Goal: Information Seeking & Learning: Find specific page/section

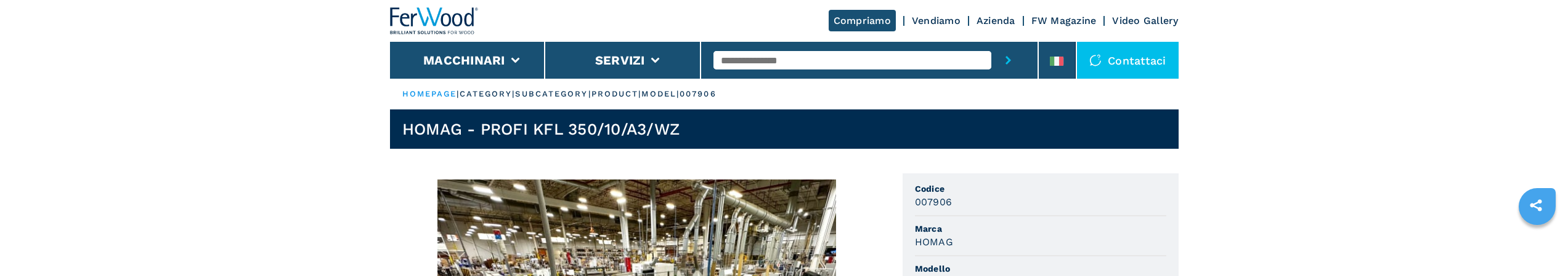
click at [803, 57] on input "text" at bounding box center [852, 60] width 278 height 18
type input "***"
click at [991, 42] on button "submit-button" at bounding box center [1008, 60] width 34 height 37
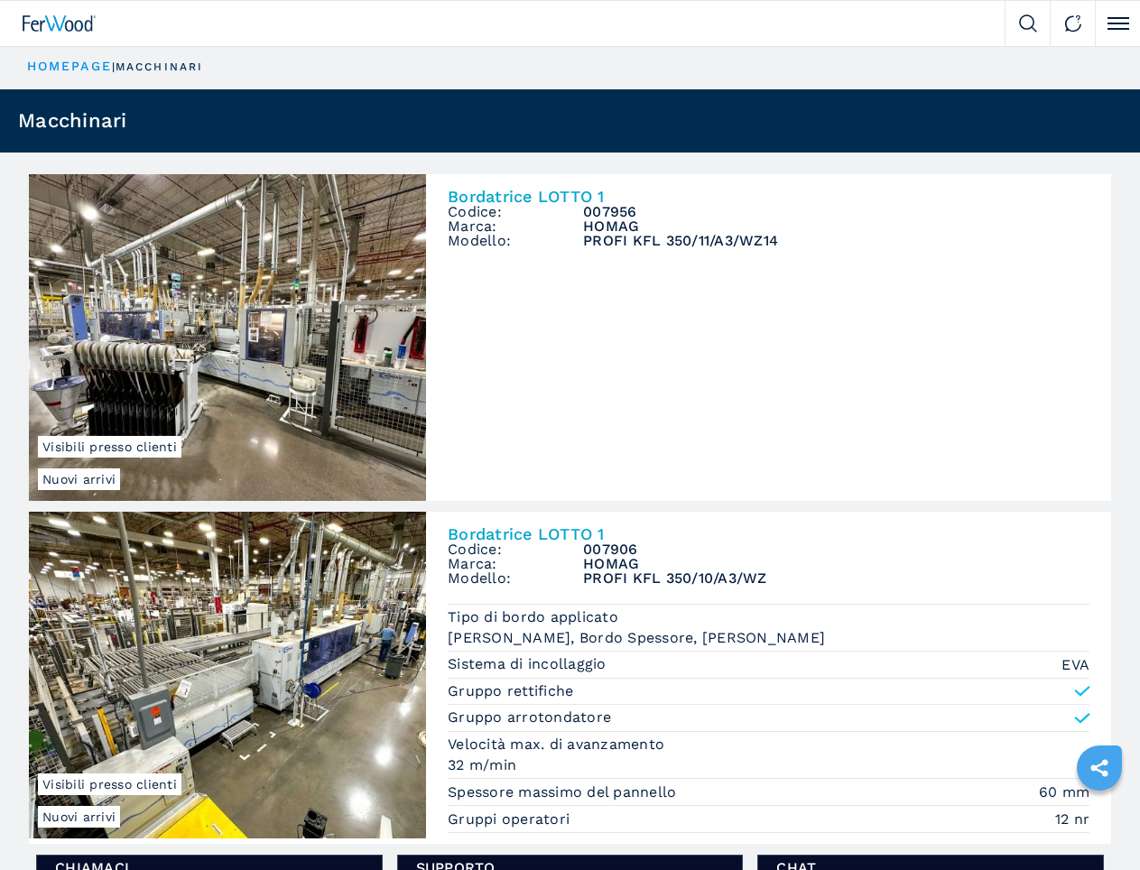
click at [55, 4] on div at bounding box center [502, 23] width 1005 height 45
click at [0, 53] on ul "HOMEPAGE | macchinari" at bounding box center [570, 67] width 1140 height 44
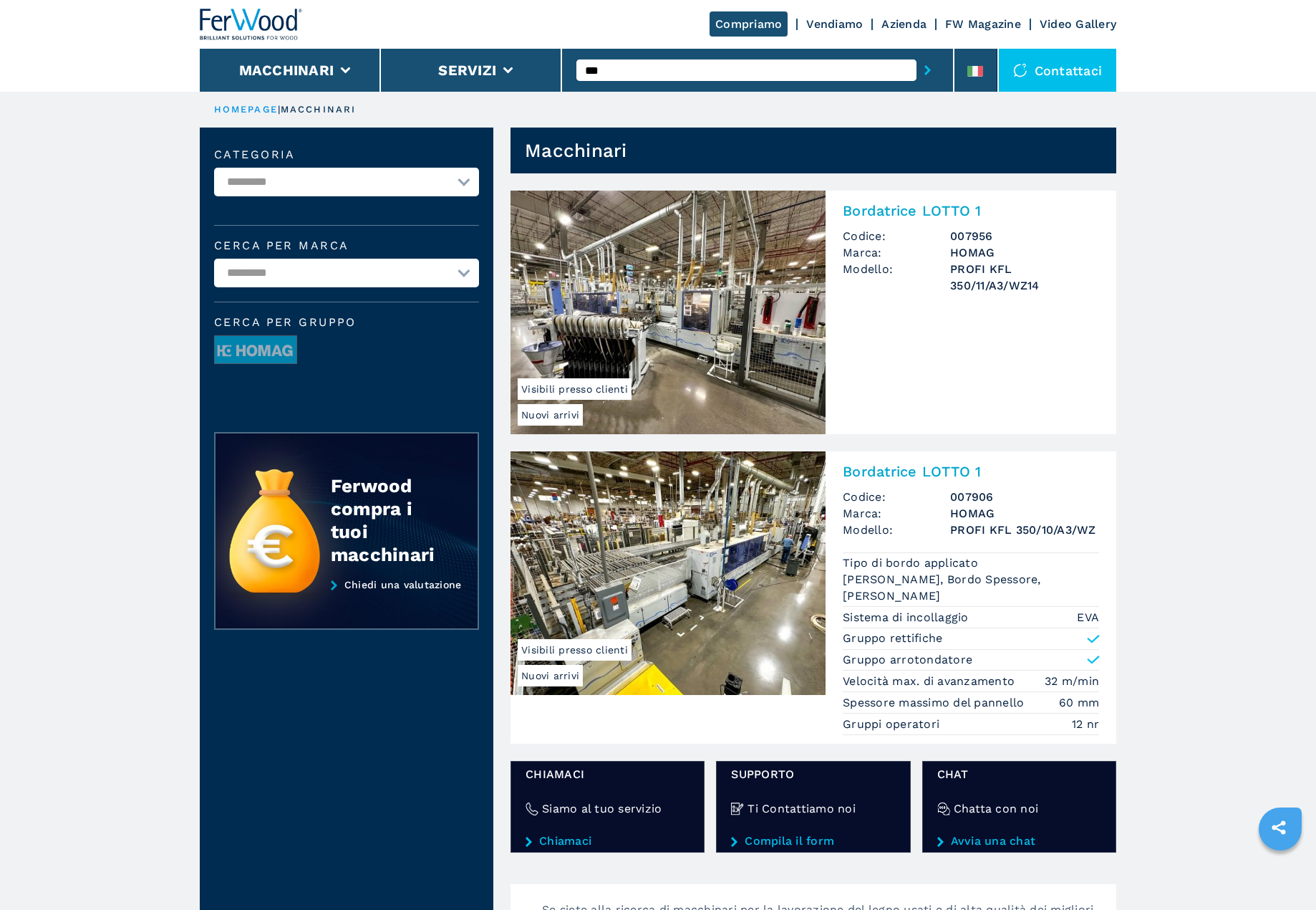
click at [225, 29] on img at bounding box center [251, 25] width 103 height 32
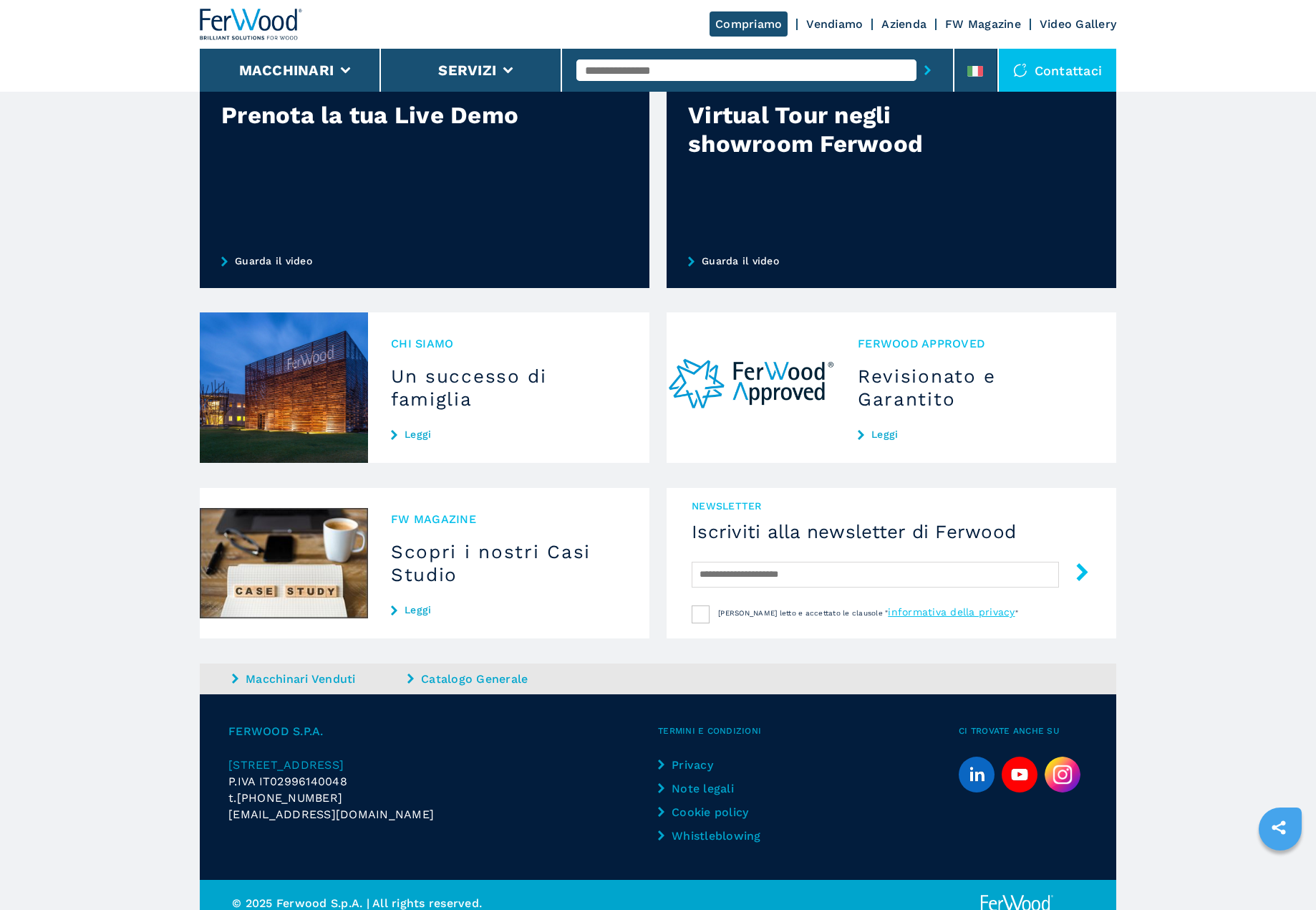
scroll to position [1063, 0]
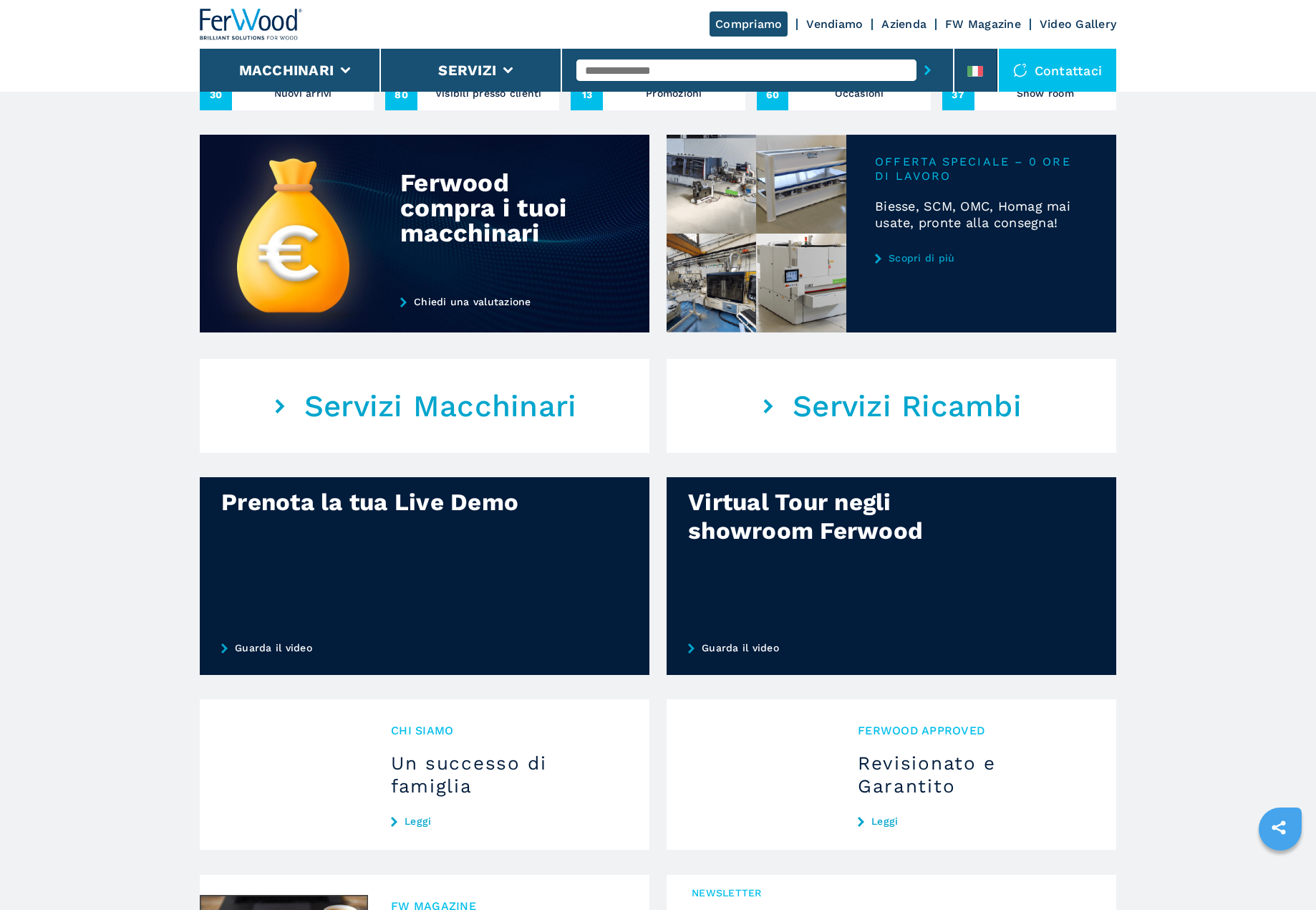
scroll to position [1063, 0]
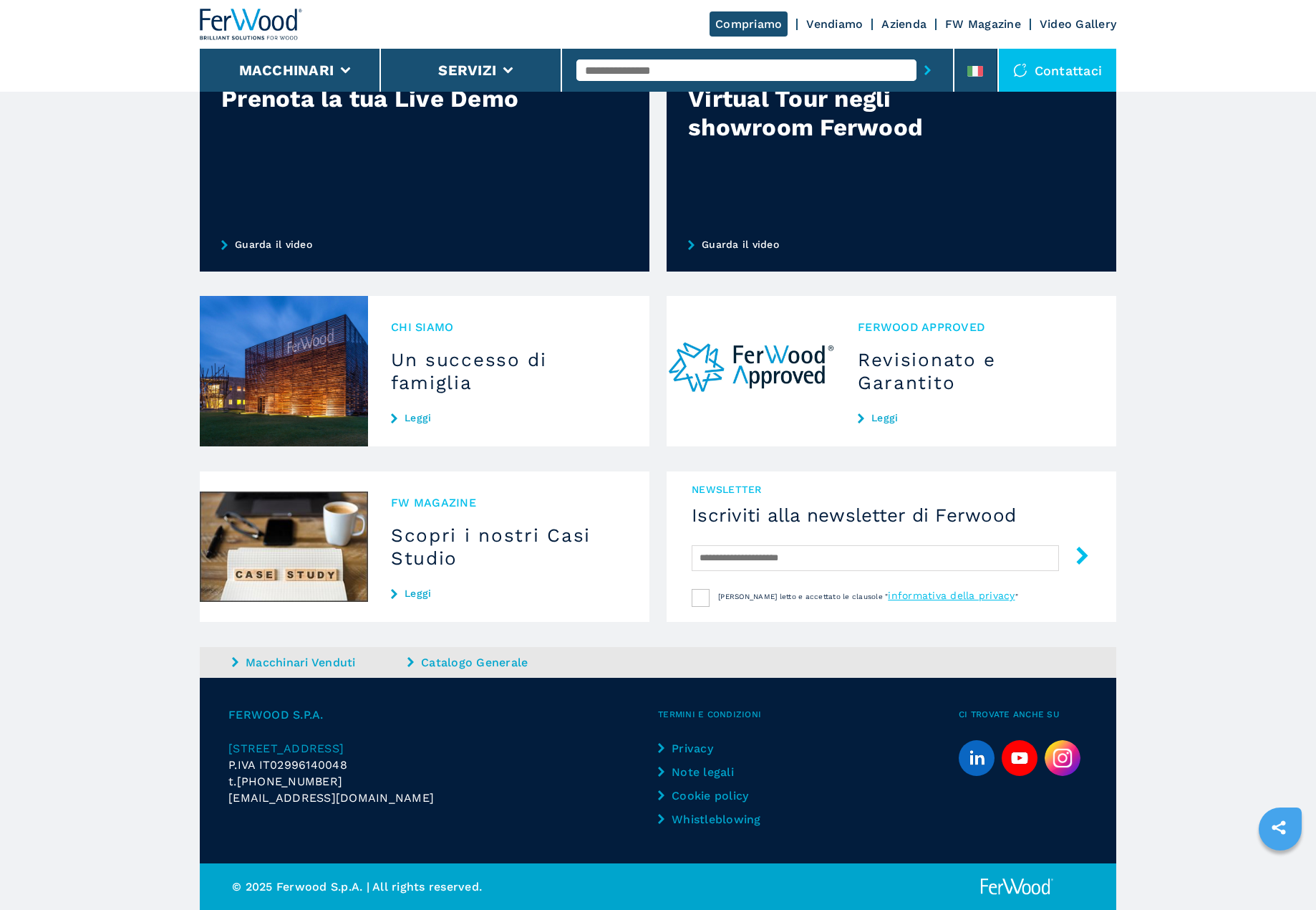
click at [438, 323] on span "Chi siamo" at bounding box center [508, 327] width 236 height 17
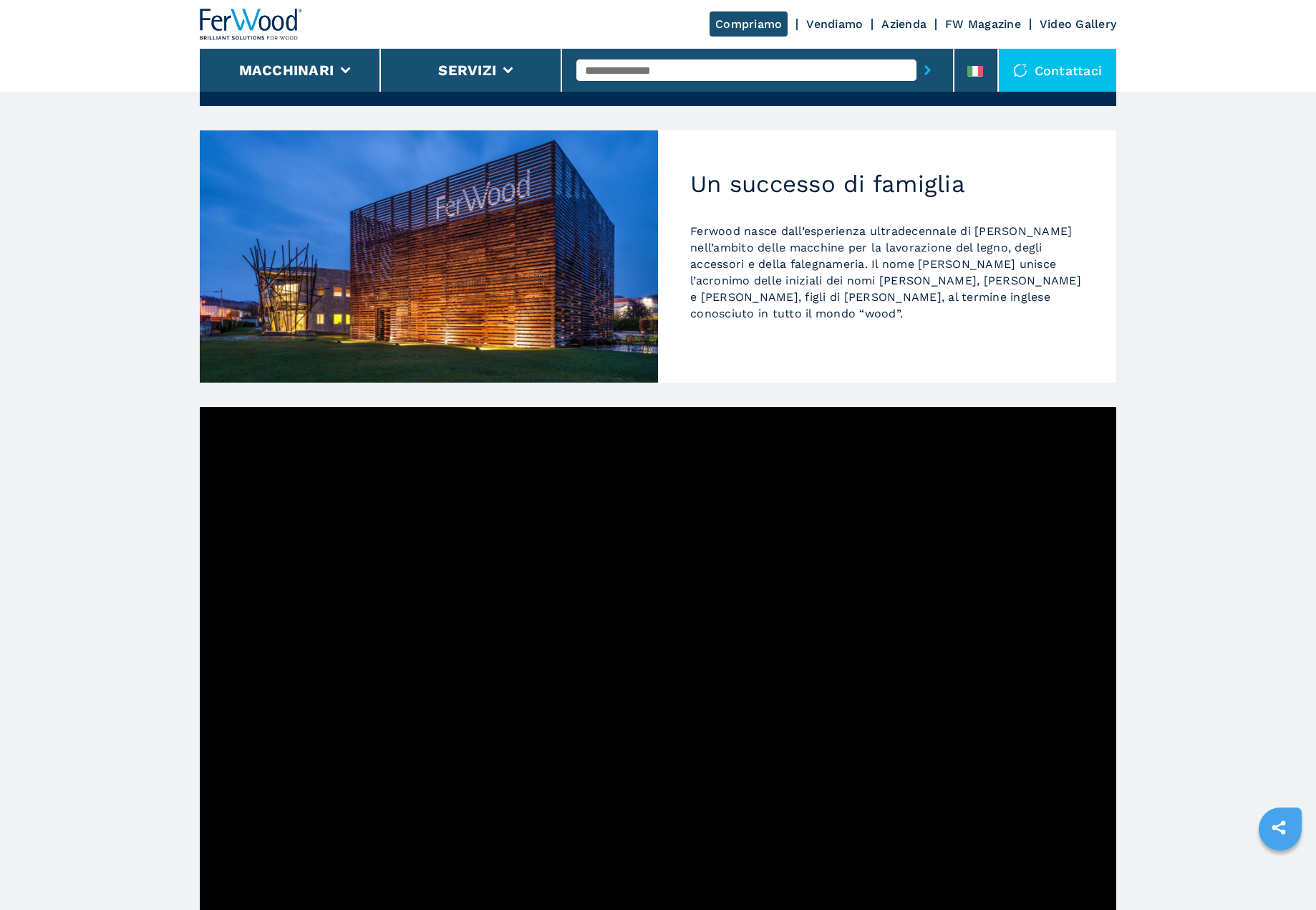
scroll to position [107, 0]
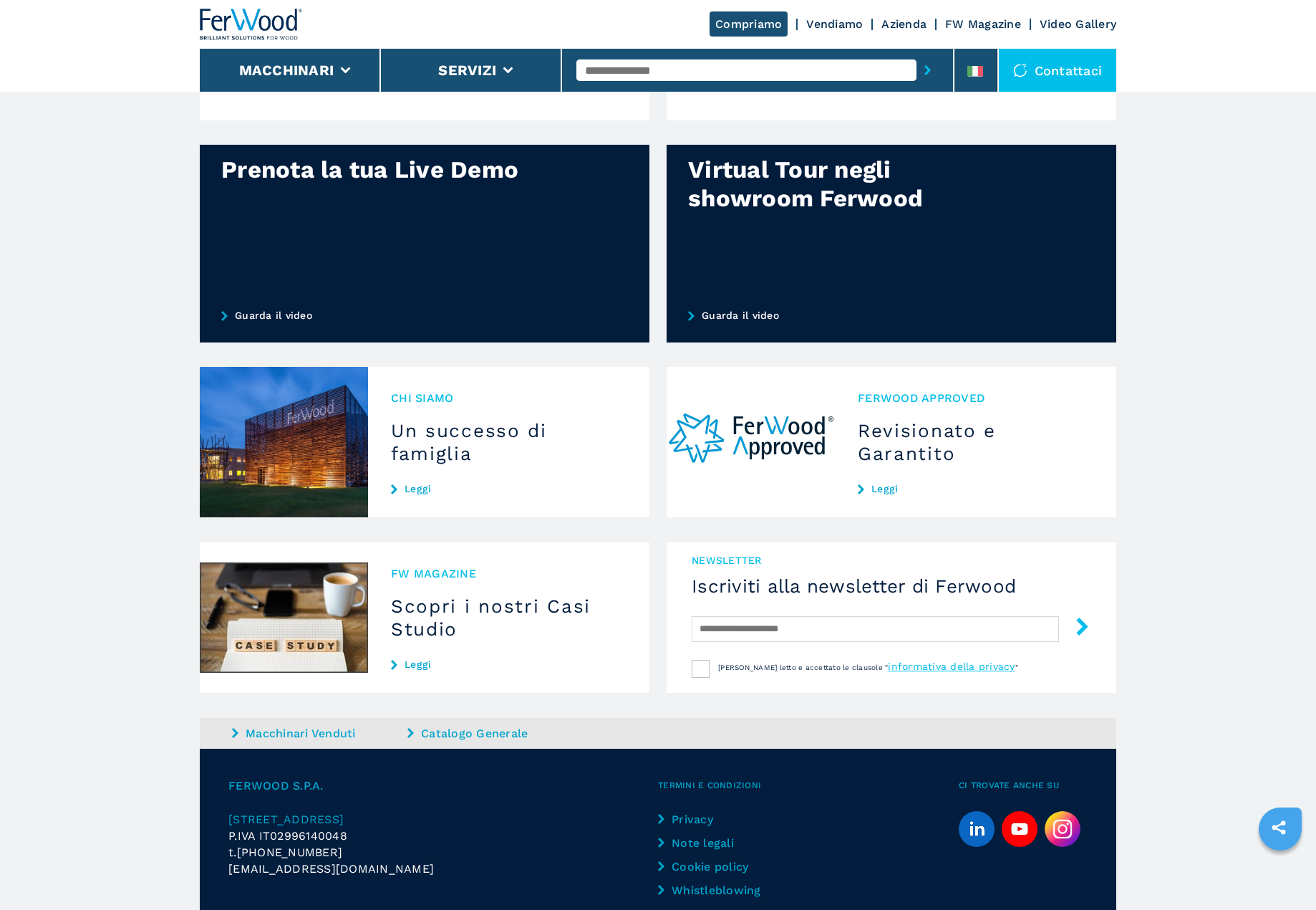
scroll to position [991, 0]
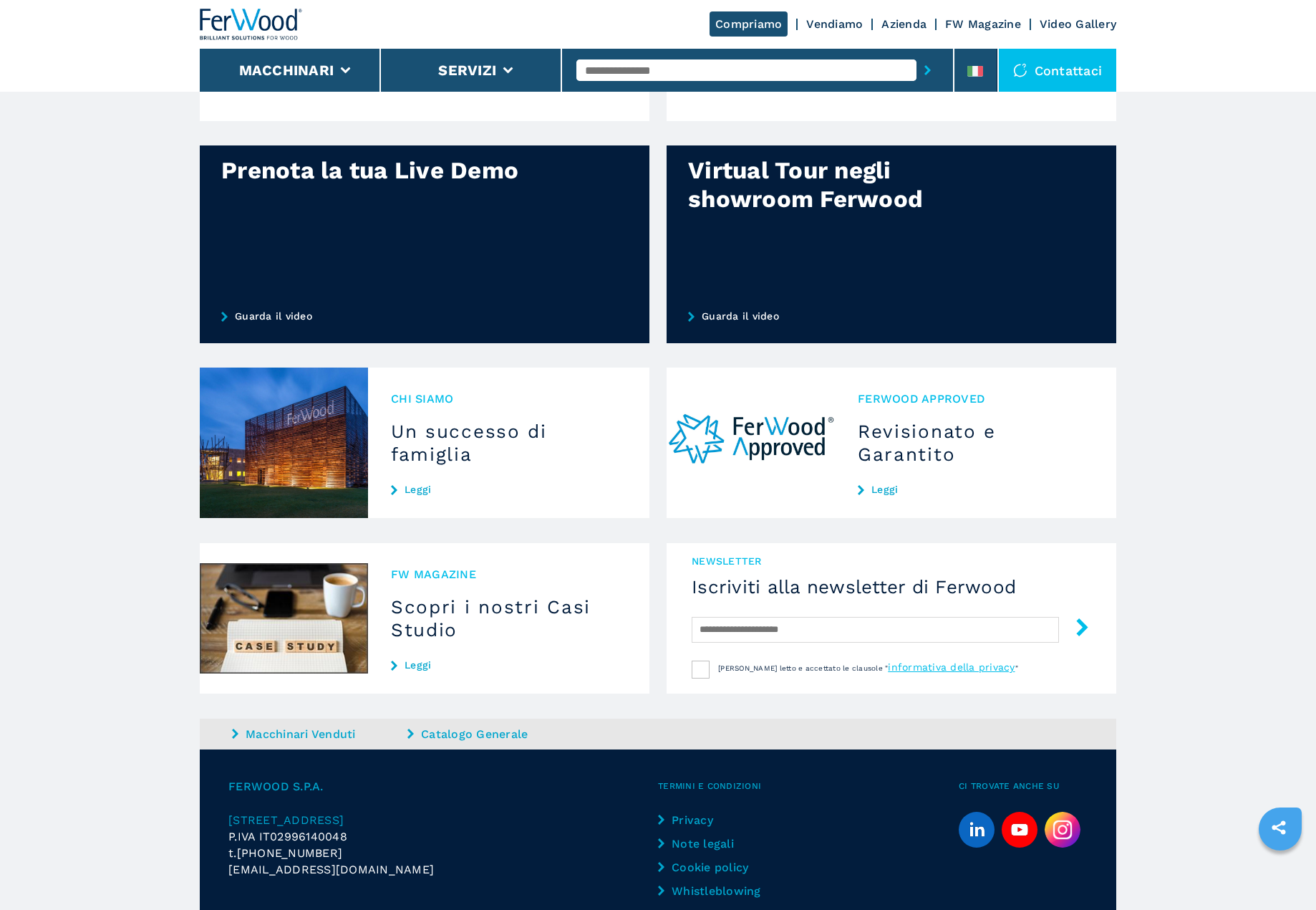
click at [455, 440] on h3 "Un successo di famiglia" at bounding box center [508, 443] width 236 height 46
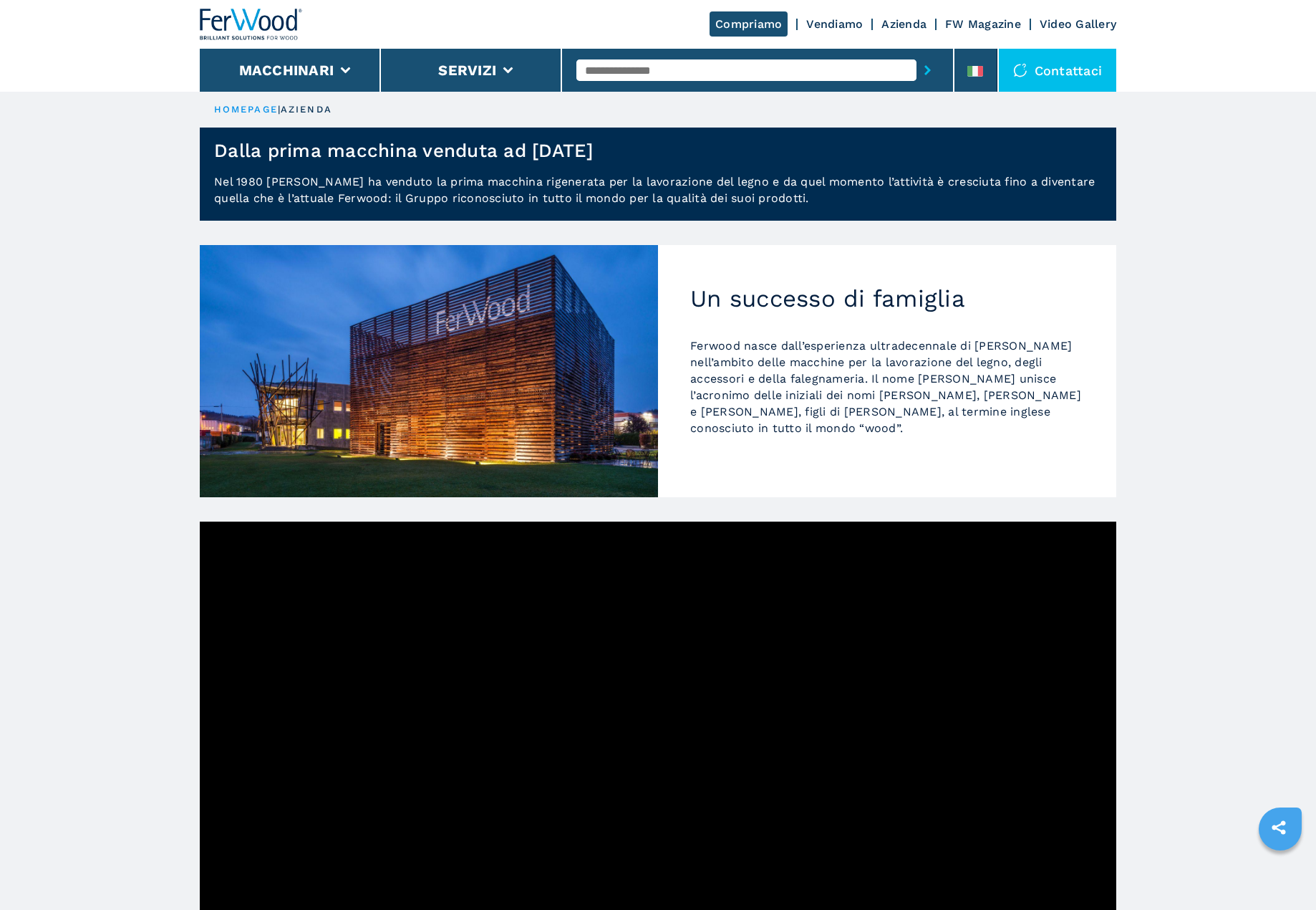
click at [901, 26] on link "Azienda" at bounding box center [904, 24] width 45 height 13
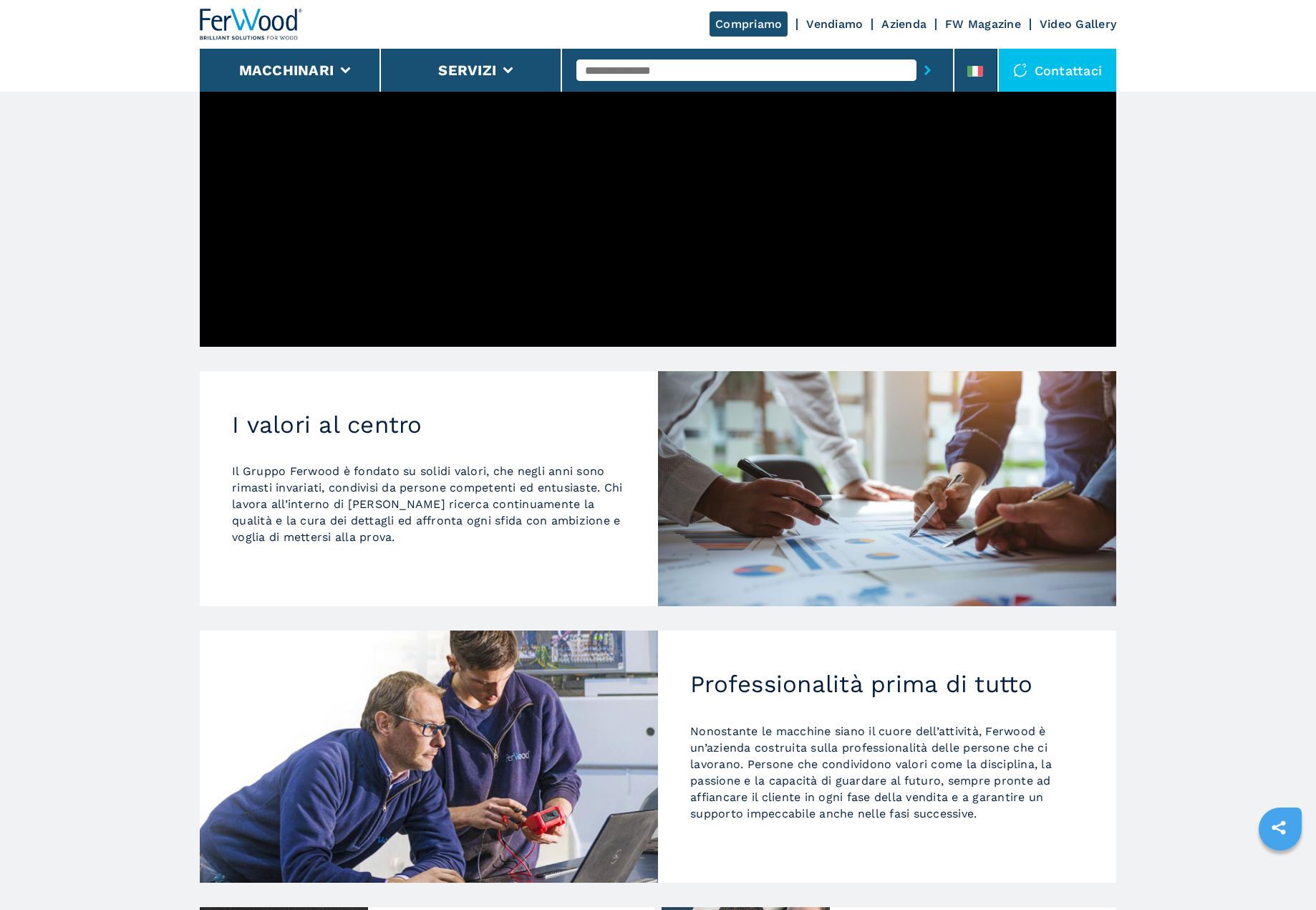
scroll to position [1109, 0]
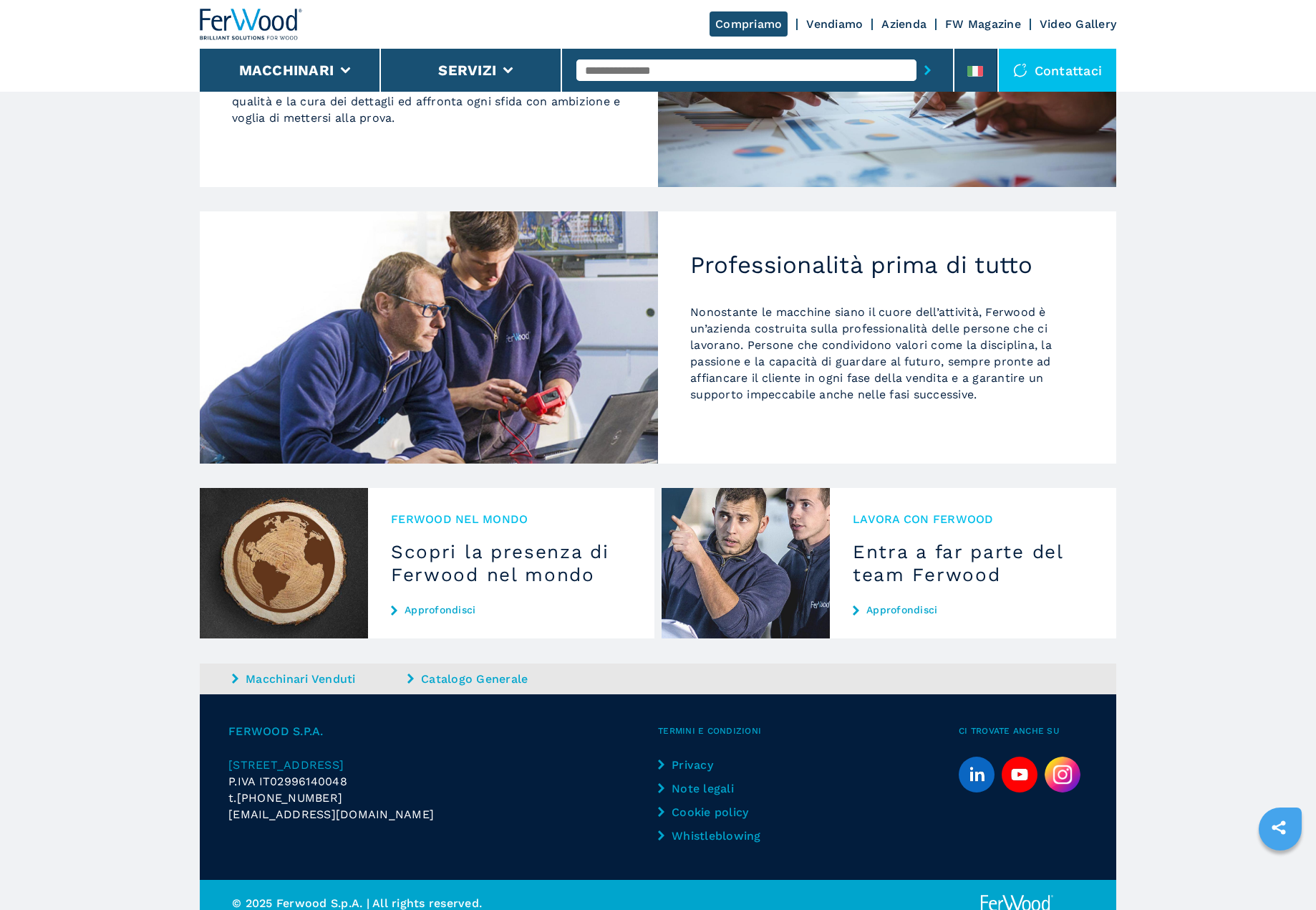
click at [718, 804] on link "Cookie policy" at bounding box center [718, 812] width 120 height 17
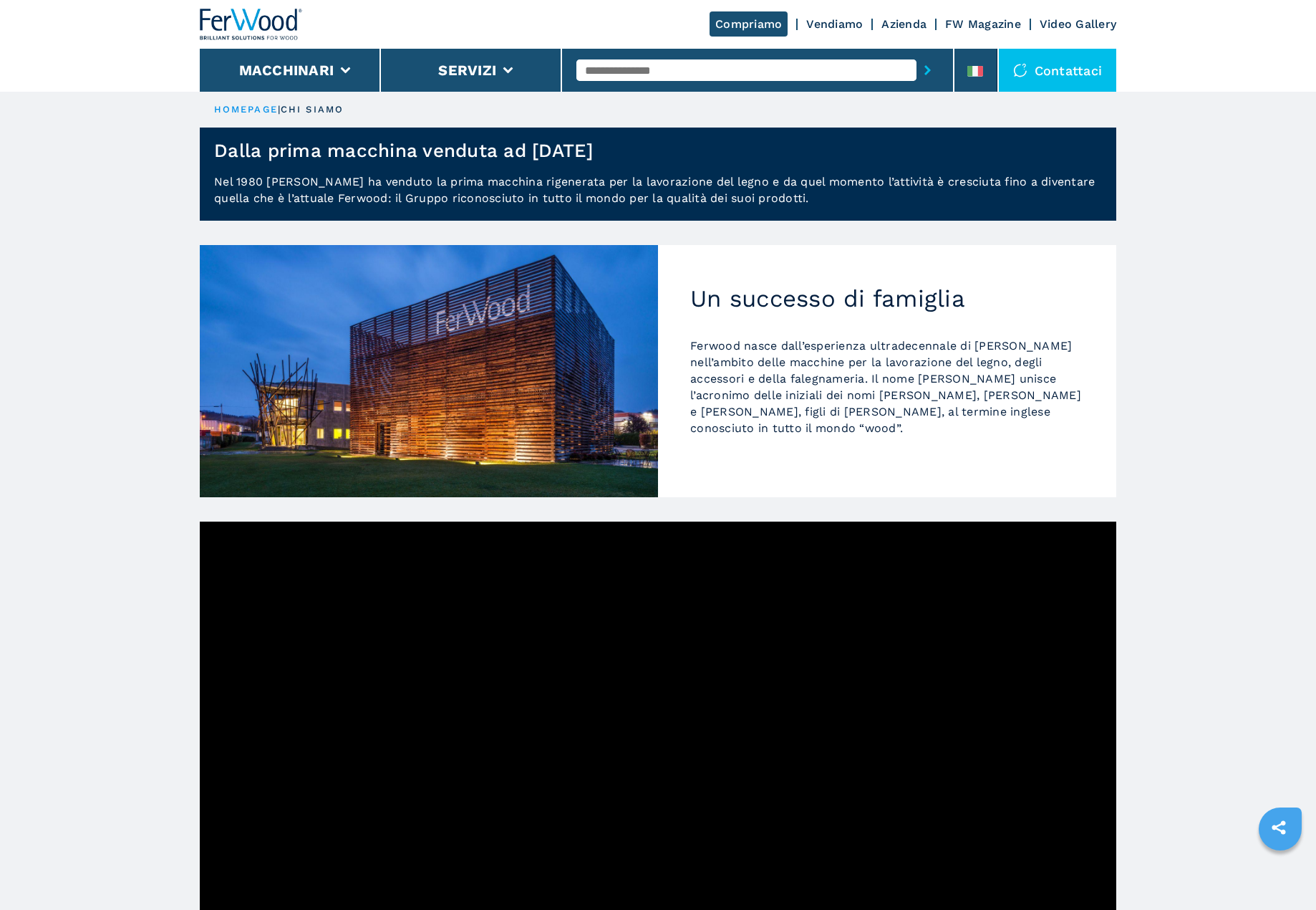
click at [231, 20] on img at bounding box center [251, 25] width 103 height 32
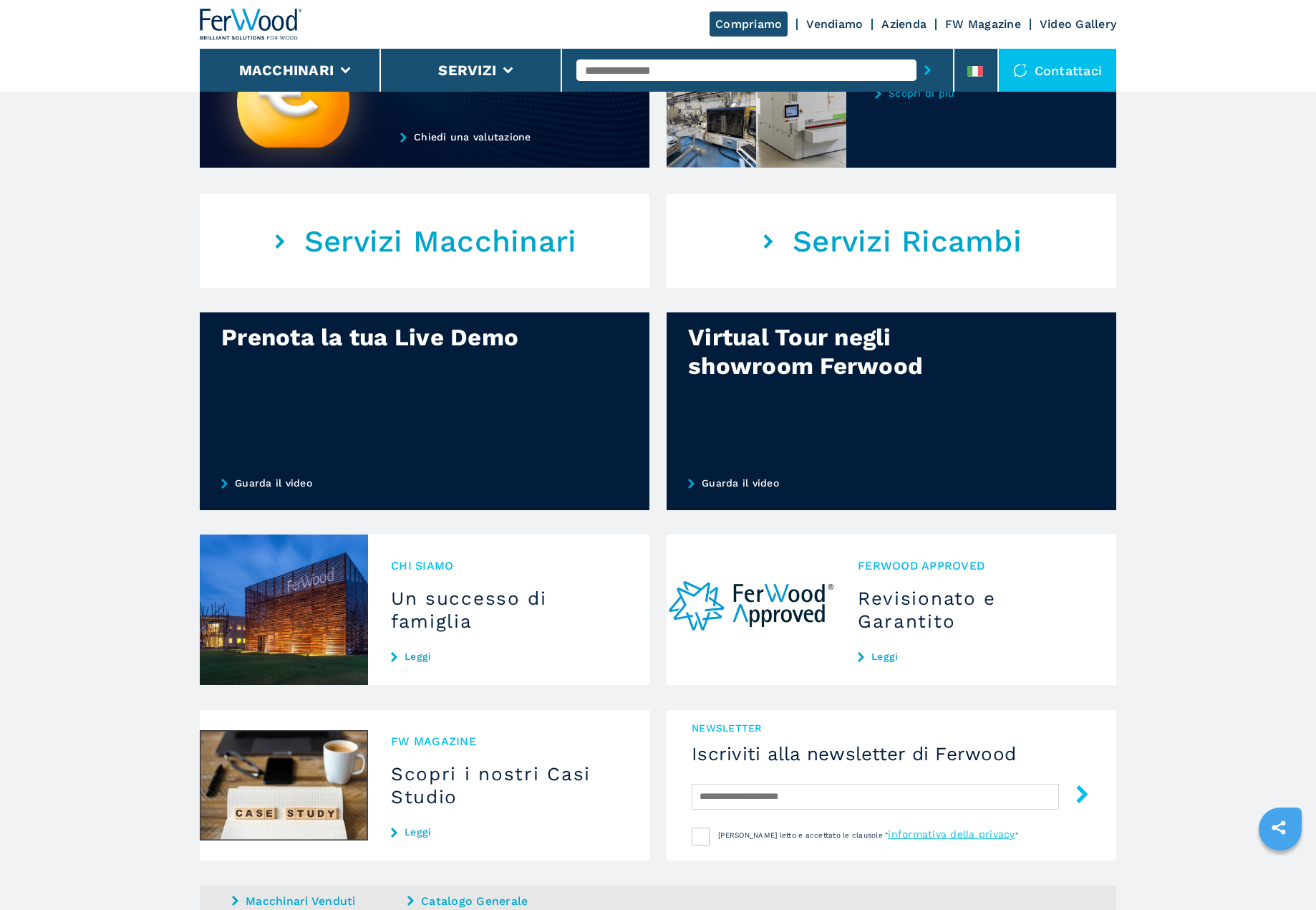
scroll to position [931, 0]
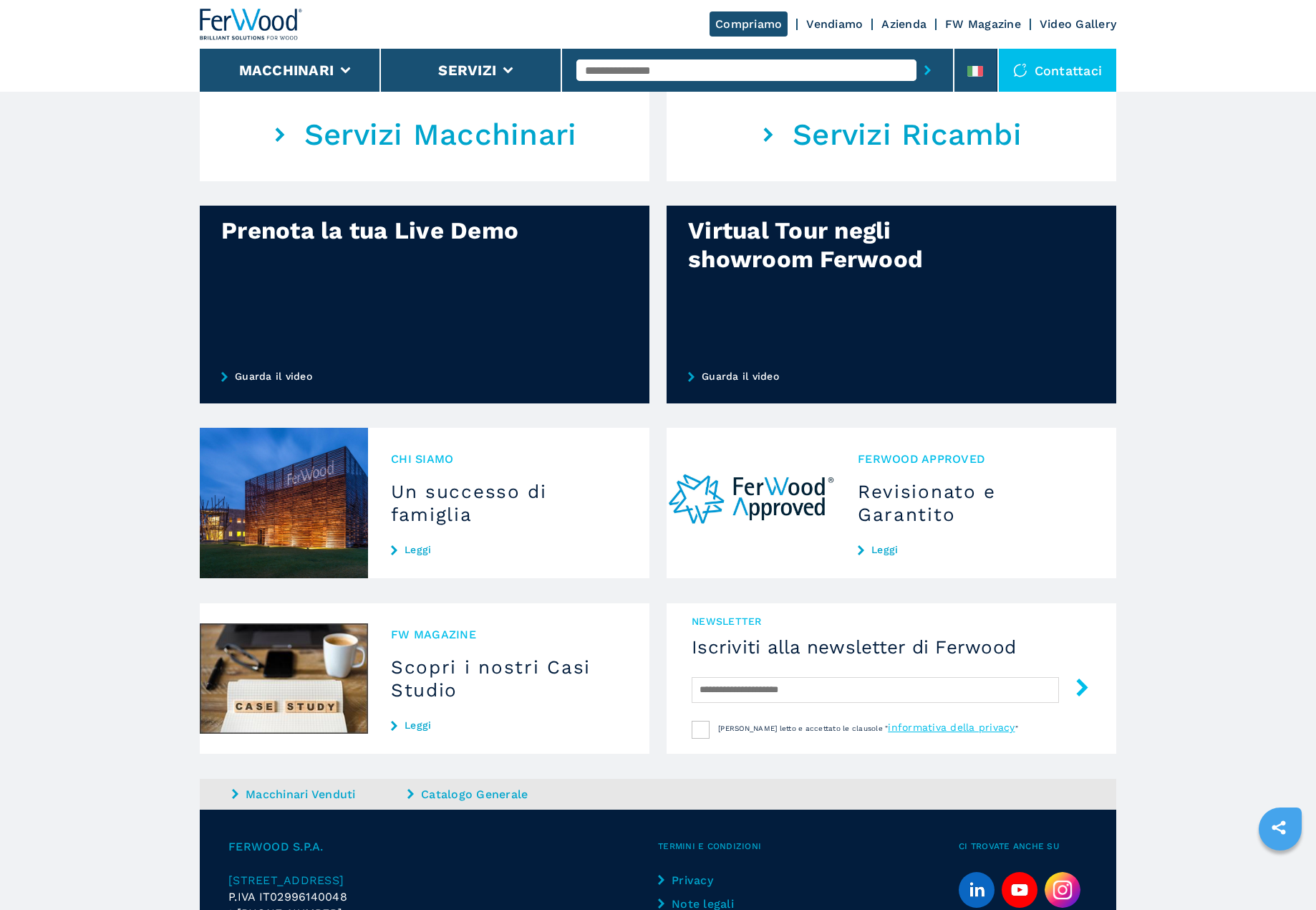
click at [420, 551] on link "Leggi" at bounding box center [508, 549] width 236 height 11
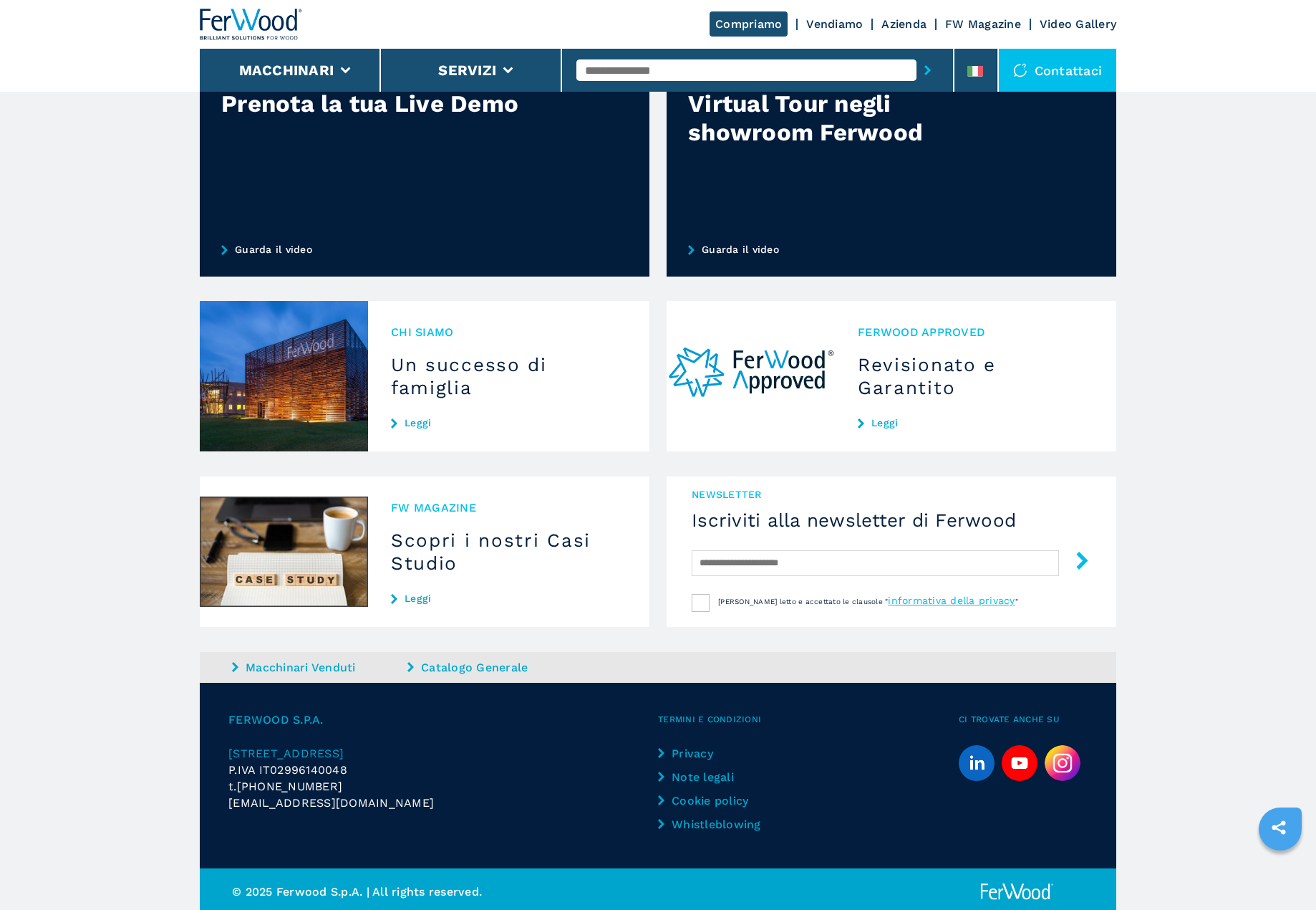
scroll to position [1063, 0]
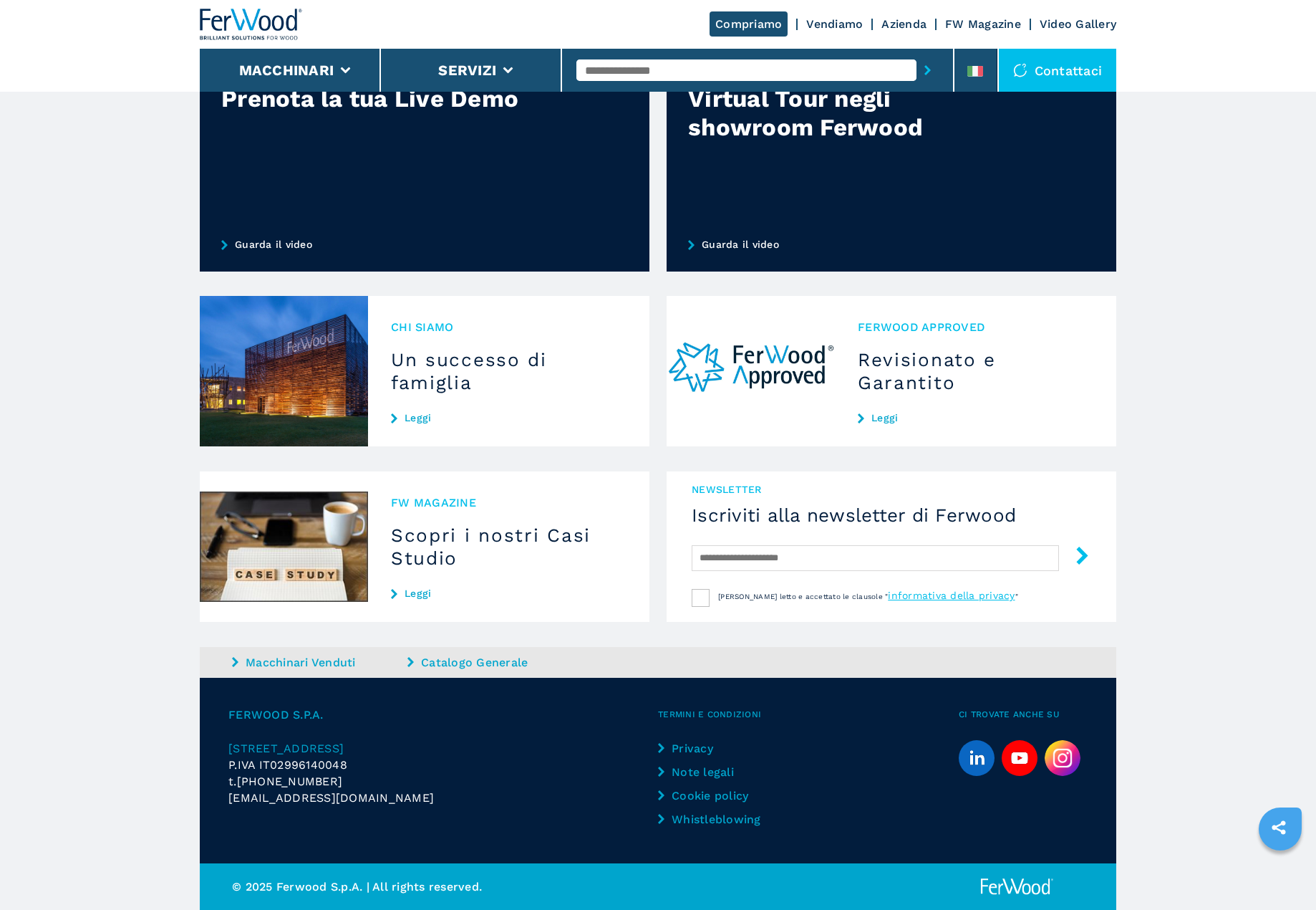
click at [423, 327] on span "Chi siamo" at bounding box center [508, 327] width 236 height 17
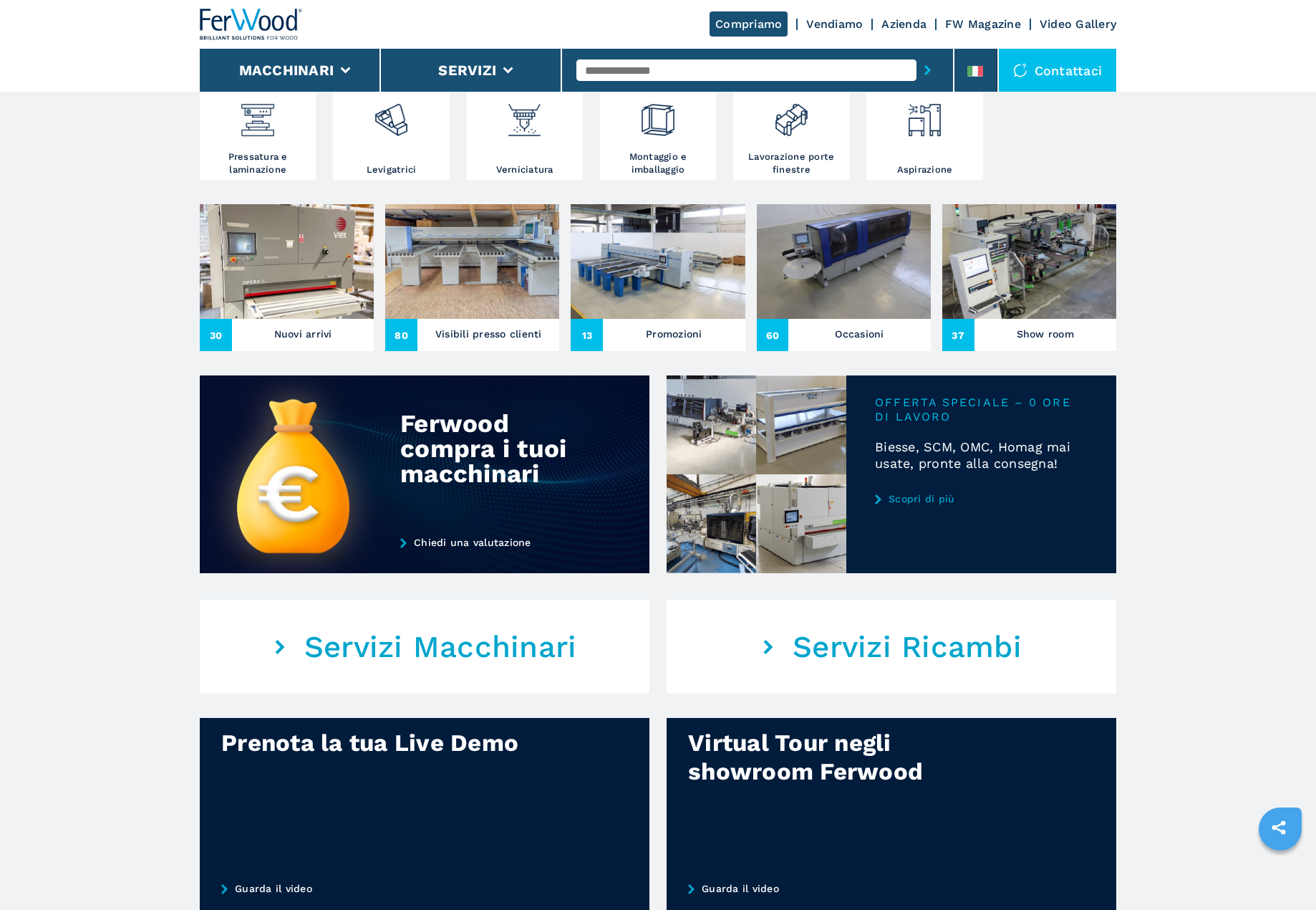
scroll to position [418, 0]
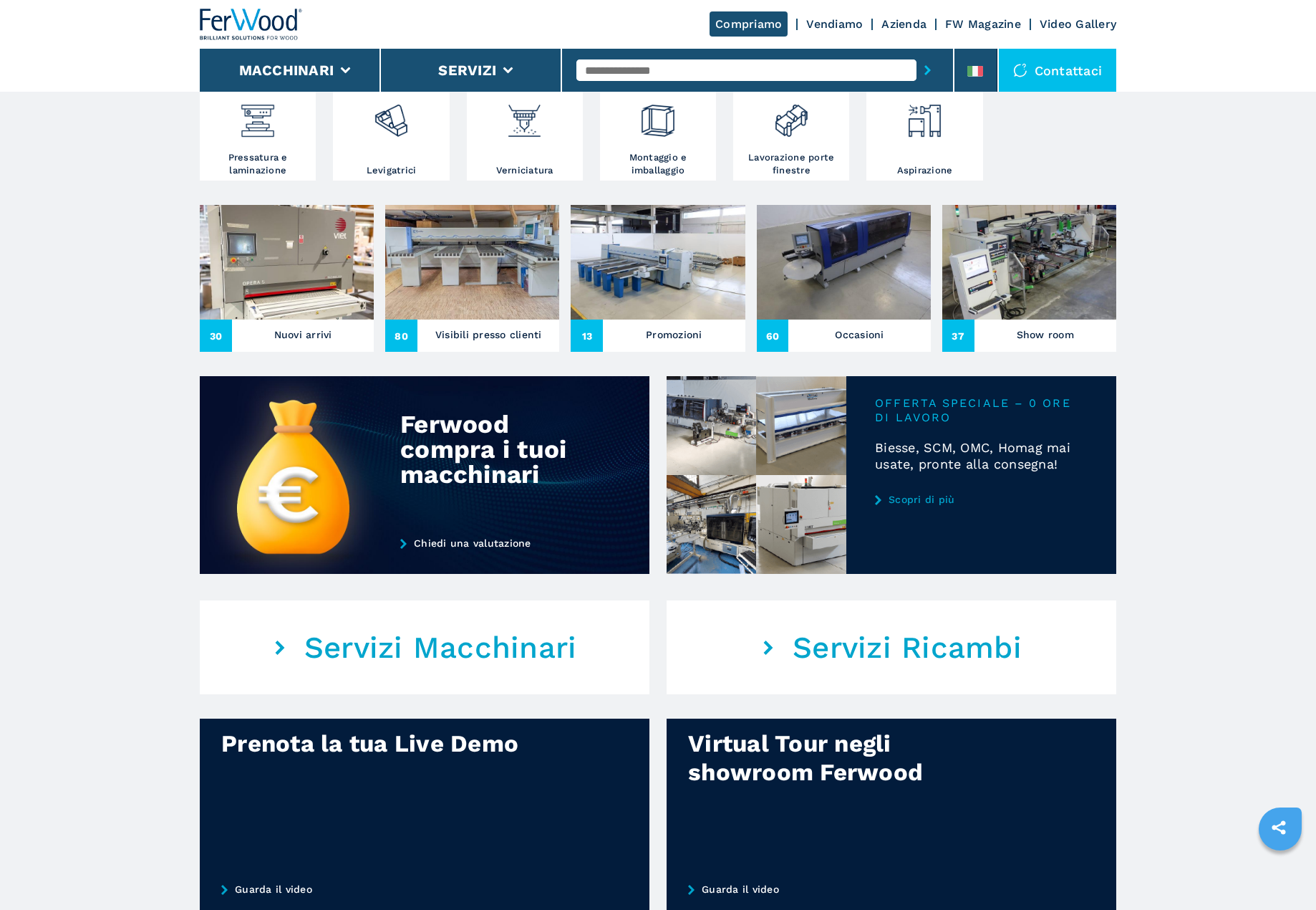
click at [825, 21] on link "Vendiamo" at bounding box center [834, 24] width 56 height 13
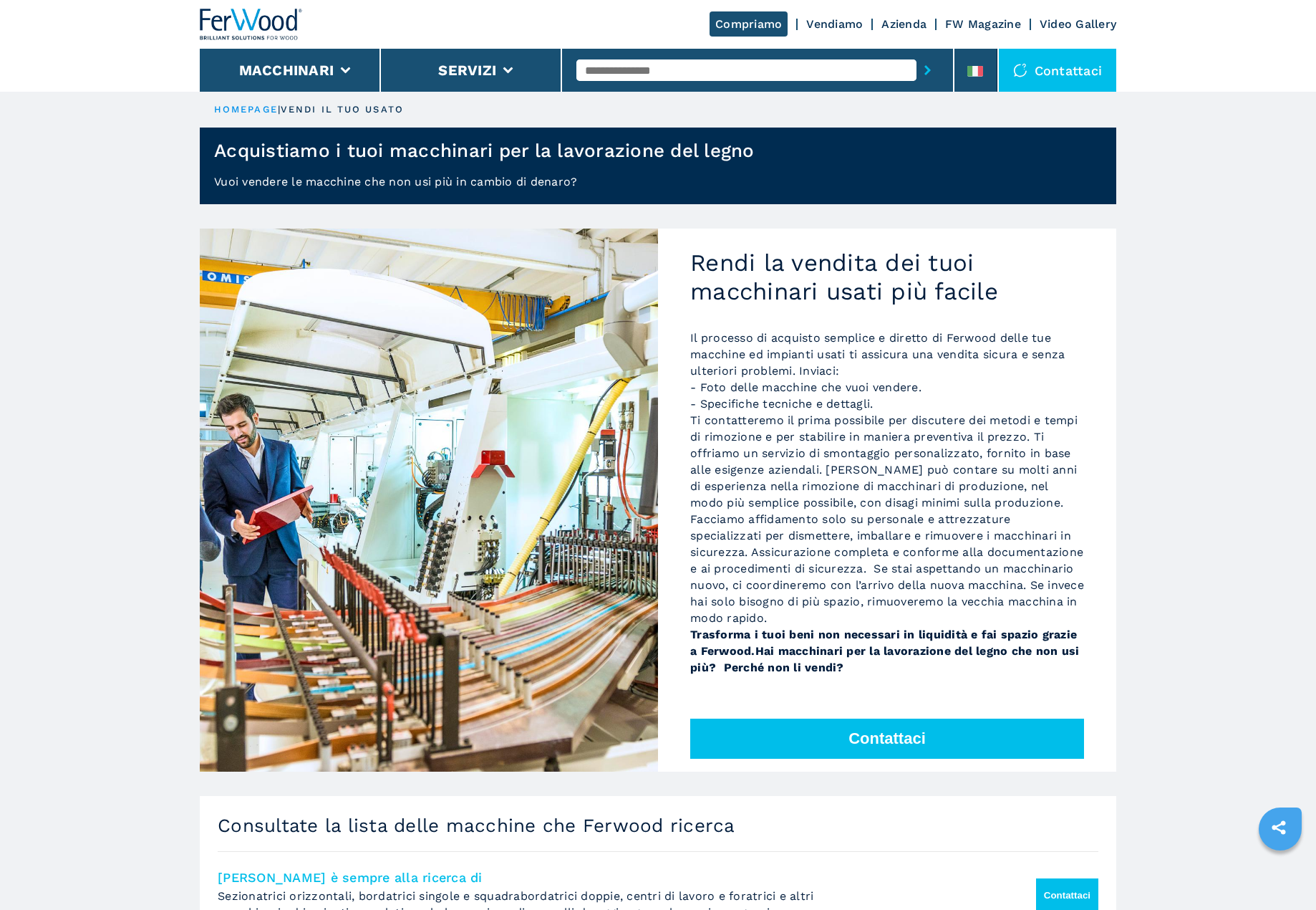
click at [1080, 83] on div "Contattaci" at bounding box center [1057, 70] width 118 height 43
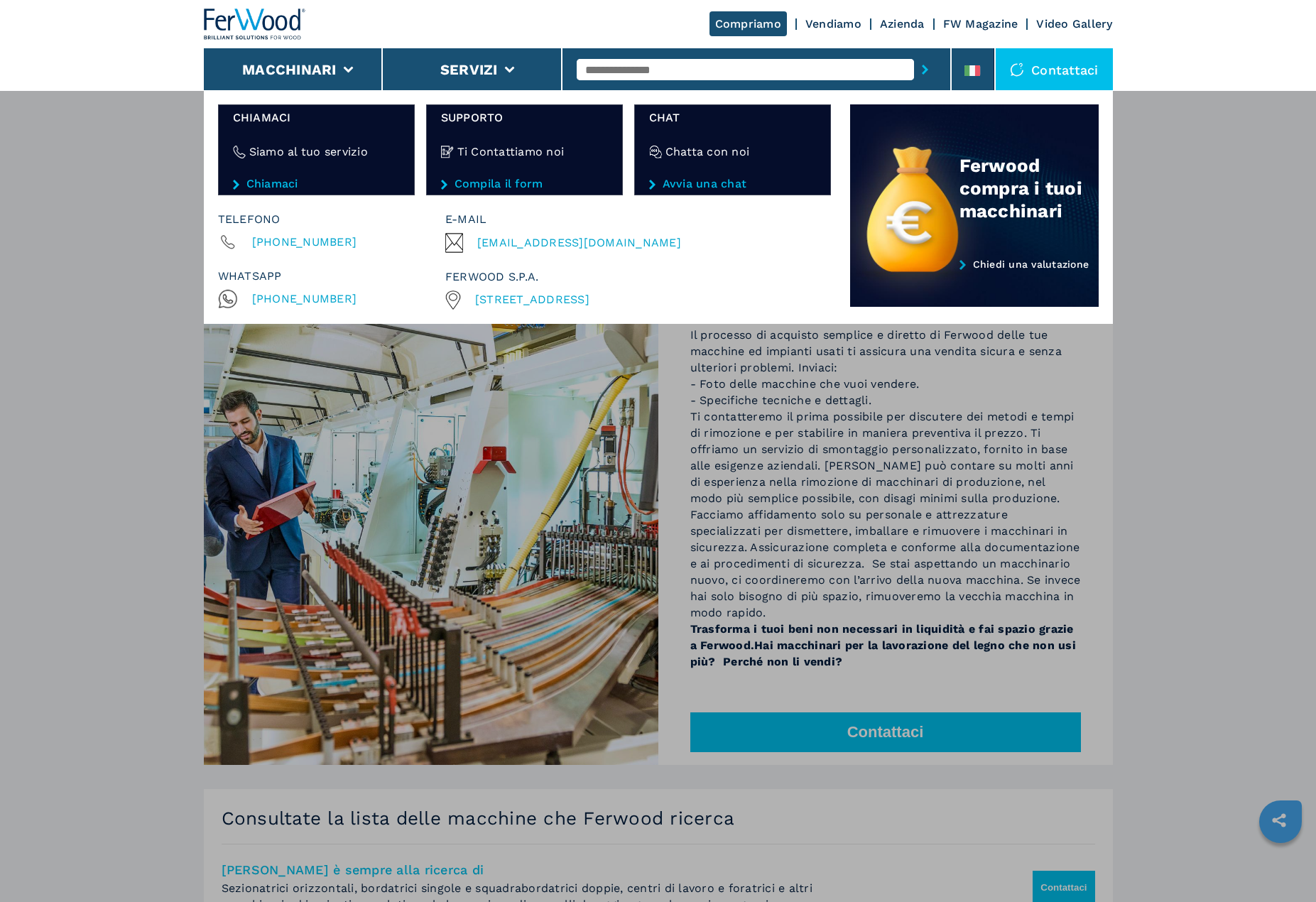
click at [91, 64] on header "Compriamo Vendiamo Azienda FW Magazine Video Gallery Macchinari Servizi Contatt…" at bounding box center [658, 46] width 1316 height 91
click at [253, 17] on img at bounding box center [255, 24] width 102 height 31
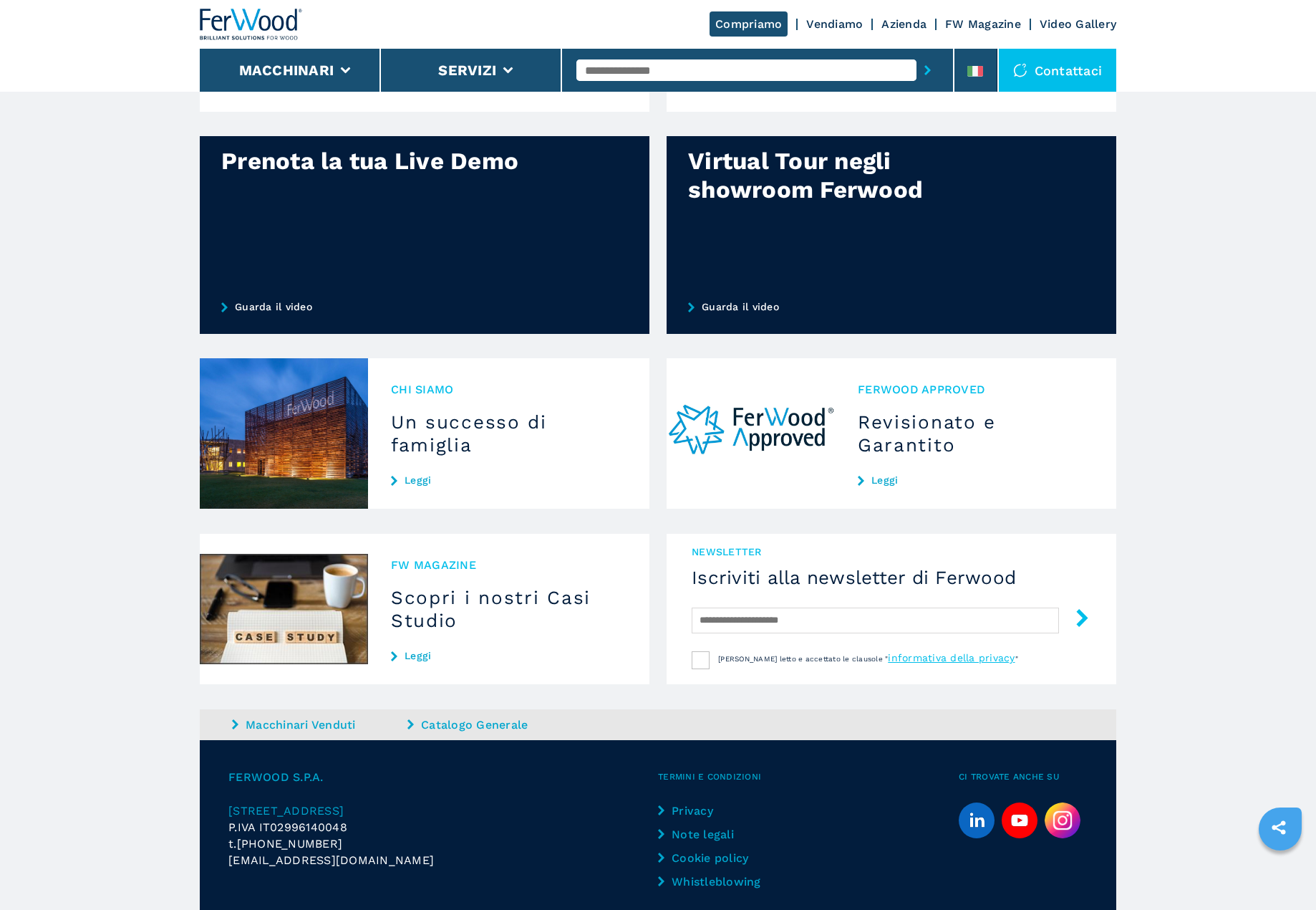
scroll to position [1063, 0]
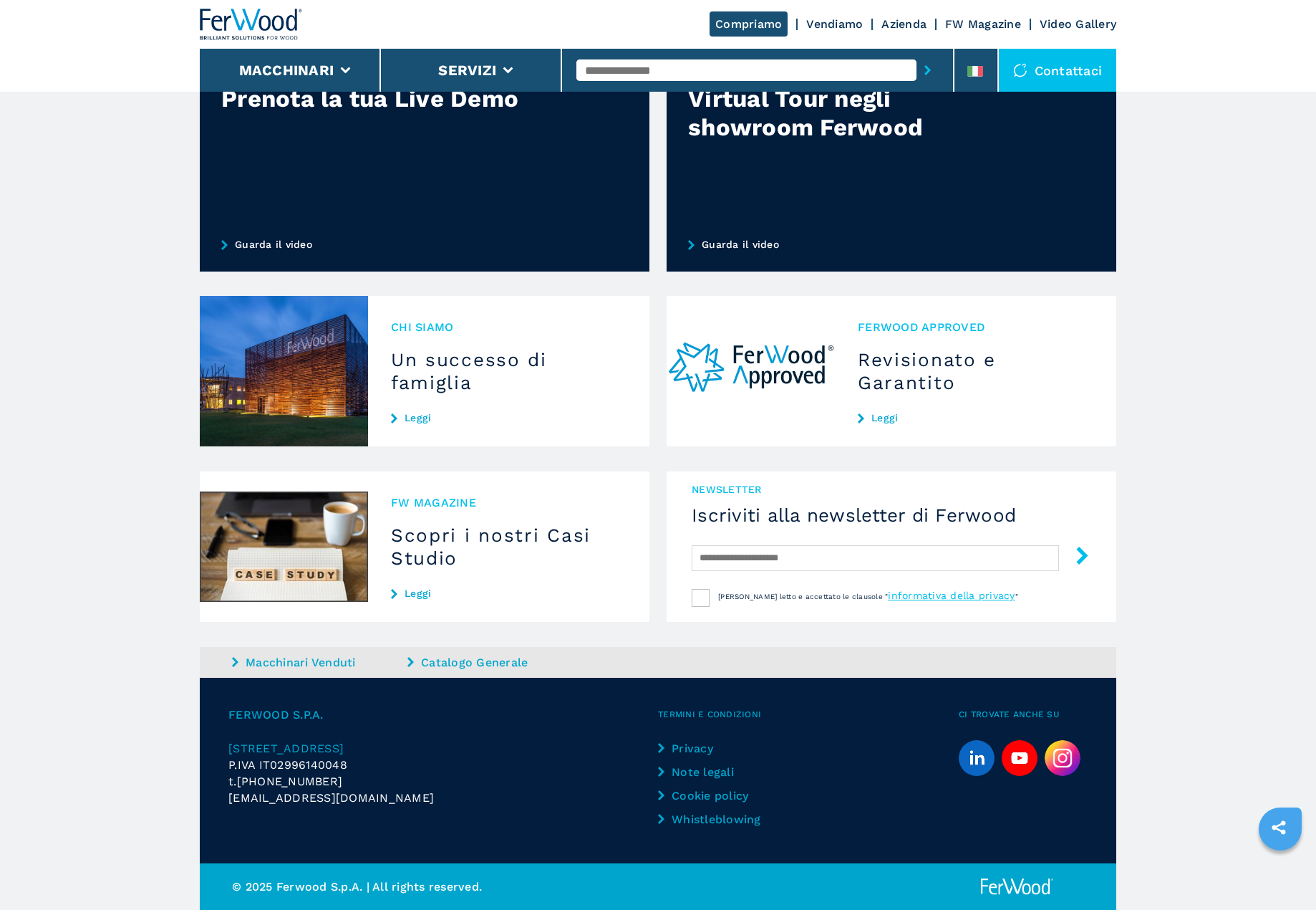
click at [327, 661] on link "Macchinari Venduti" at bounding box center [318, 662] width 172 height 17
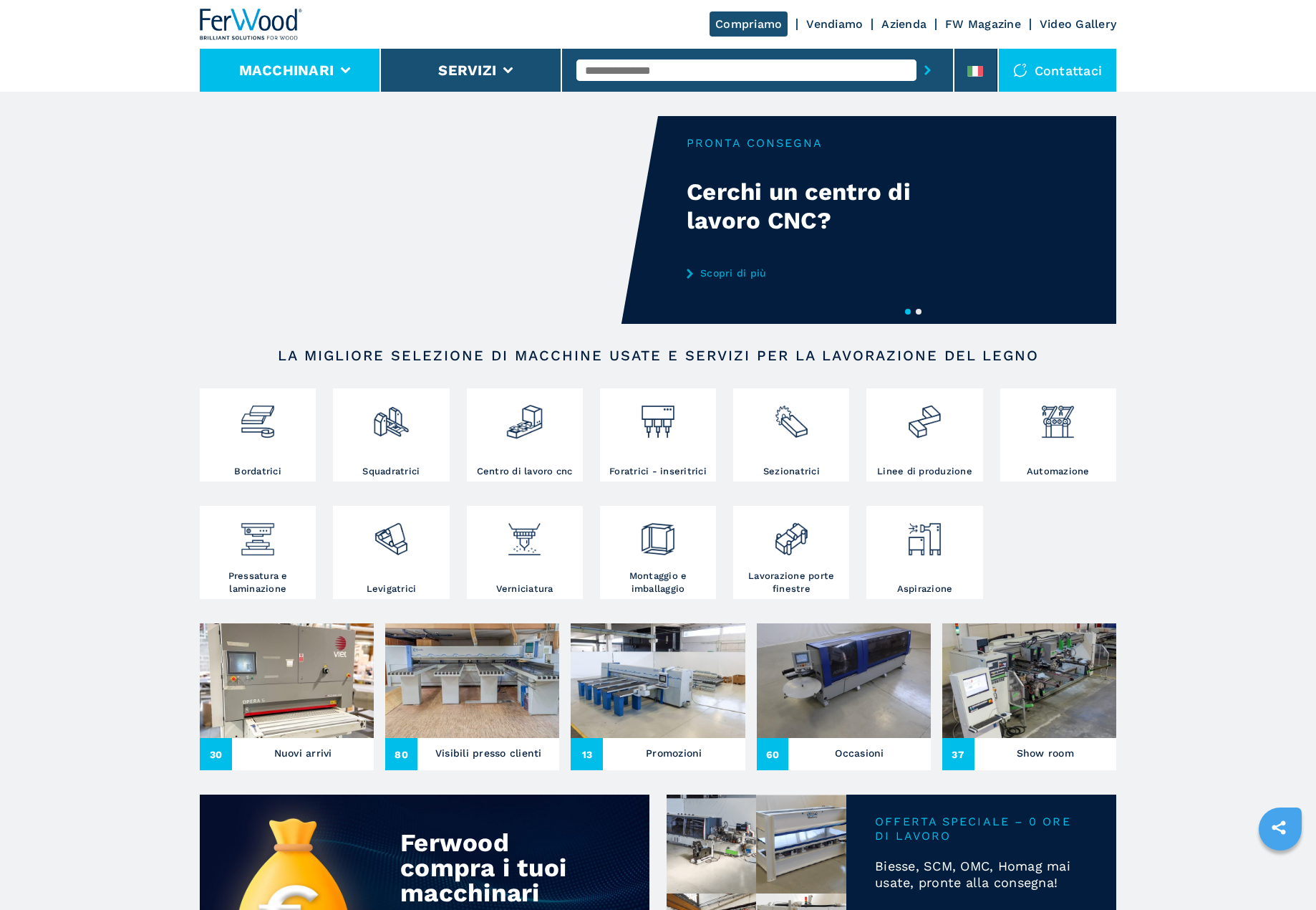
click at [333, 63] on button "Macchinari" at bounding box center [287, 71] width 95 height 17
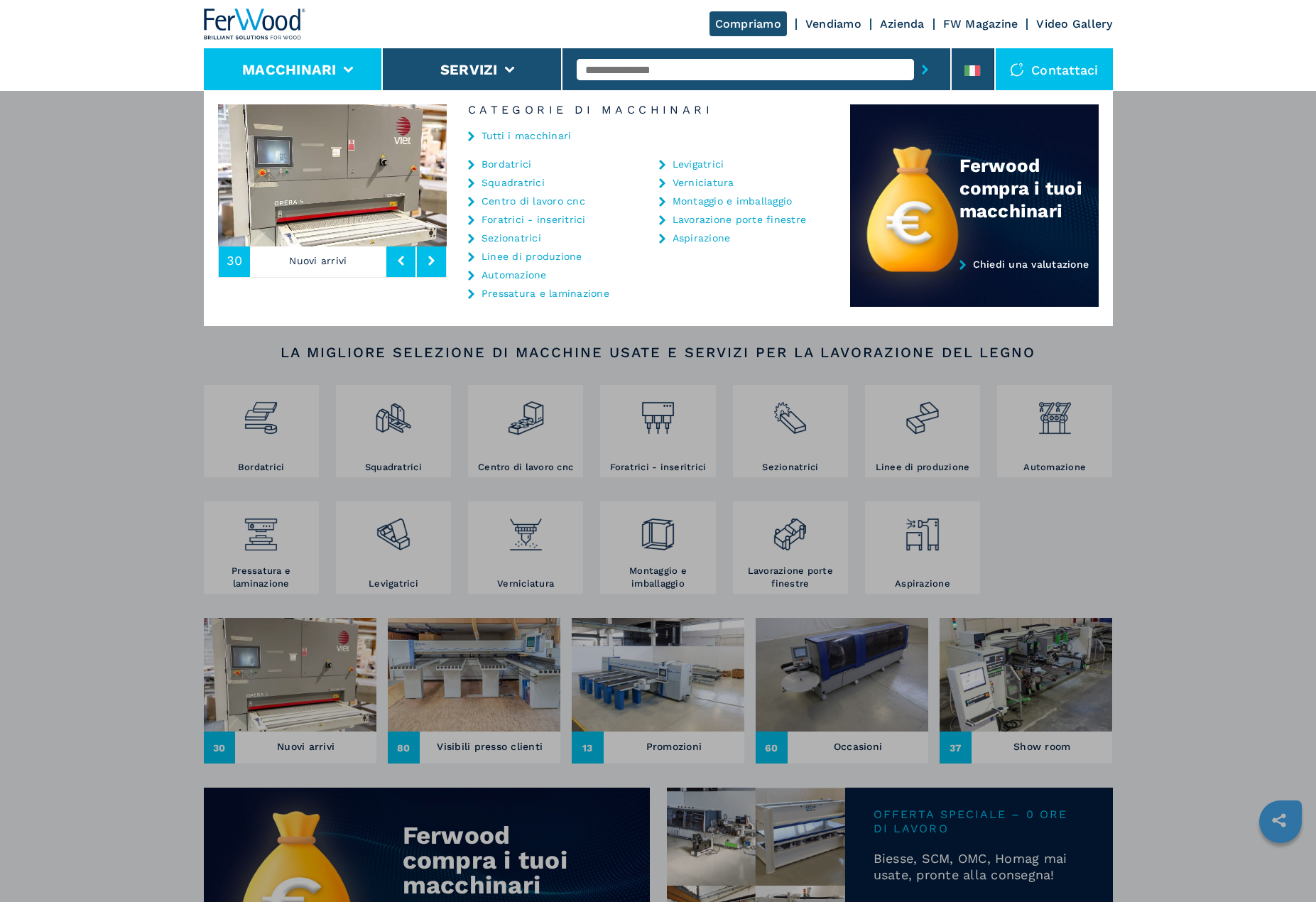
click at [506, 160] on link "Bordatrici" at bounding box center [507, 164] width 50 height 10
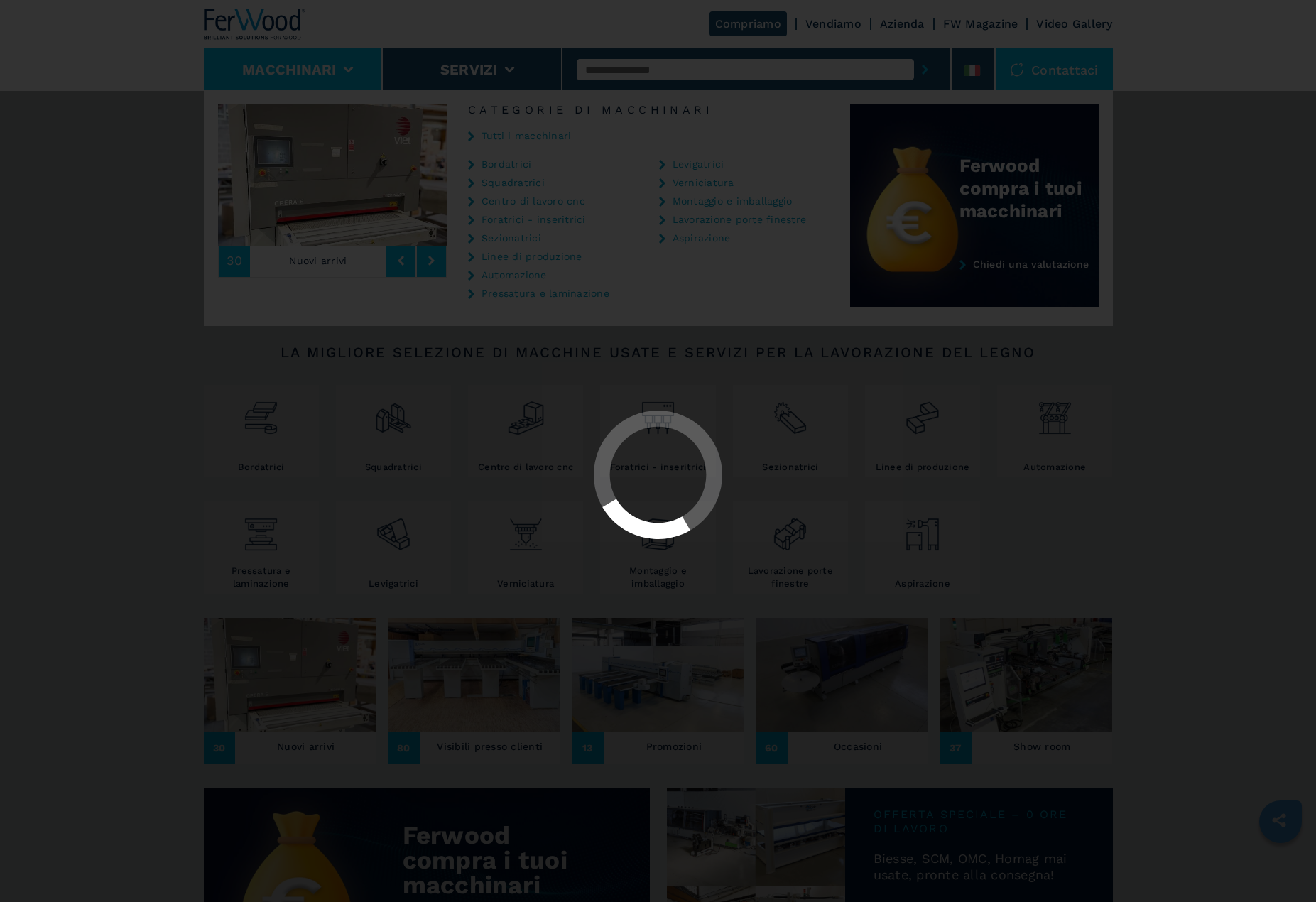
select select "**********"
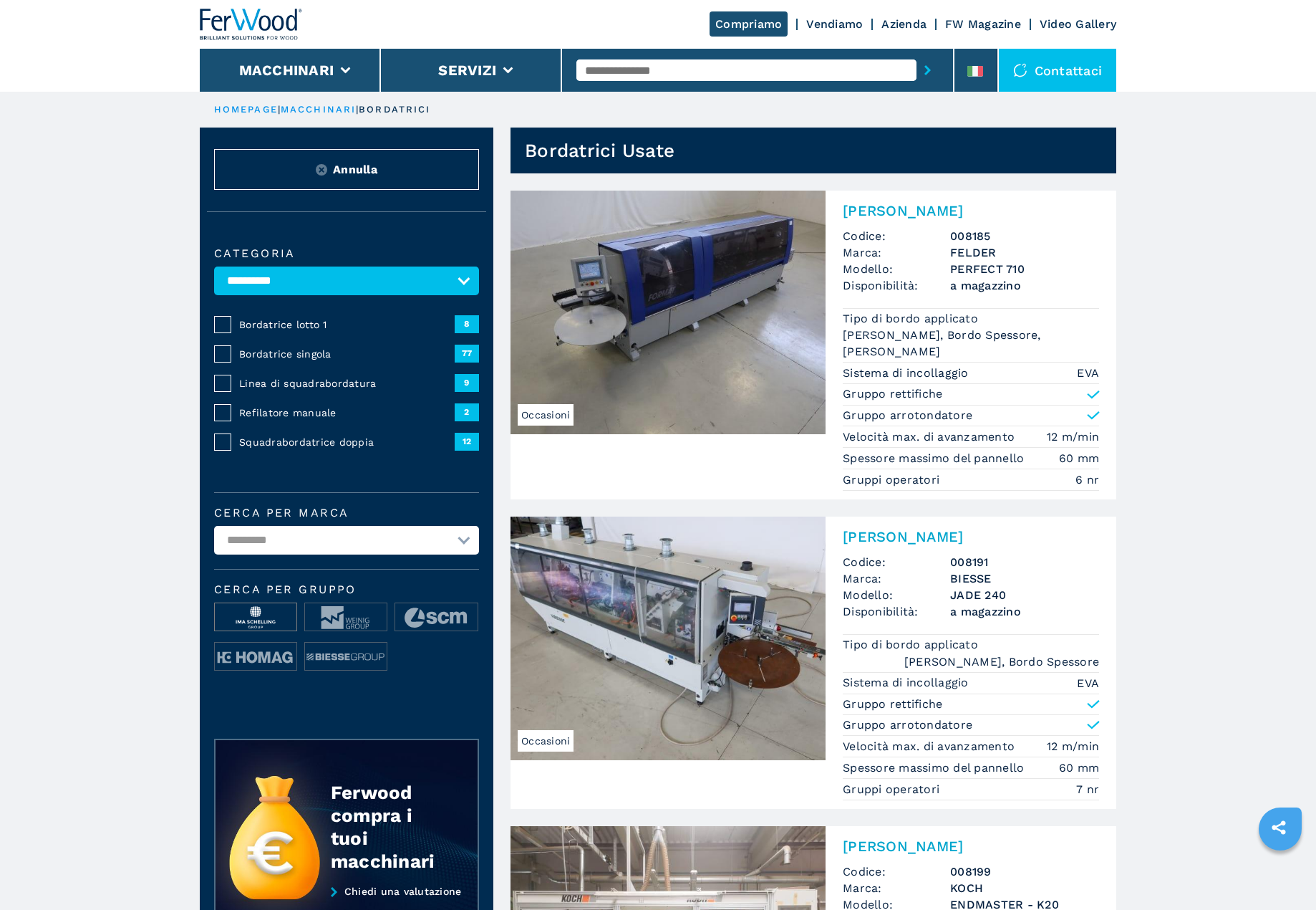
click at [255, 611] on img at bounding box center [255, 617] width 82 height 29
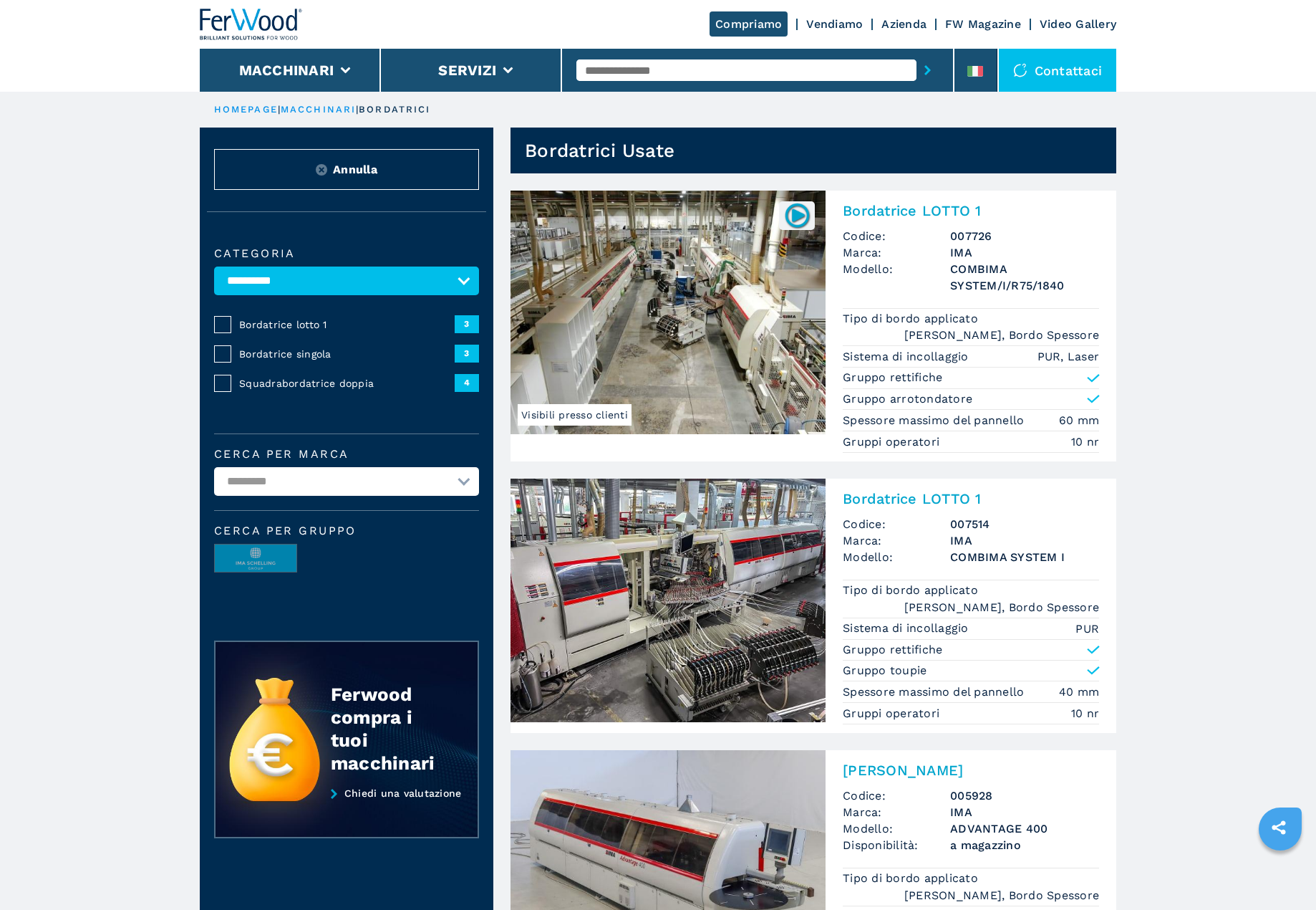
click at [631, 70] on input "text" at bounding box center [746, 70] width 340 height 21
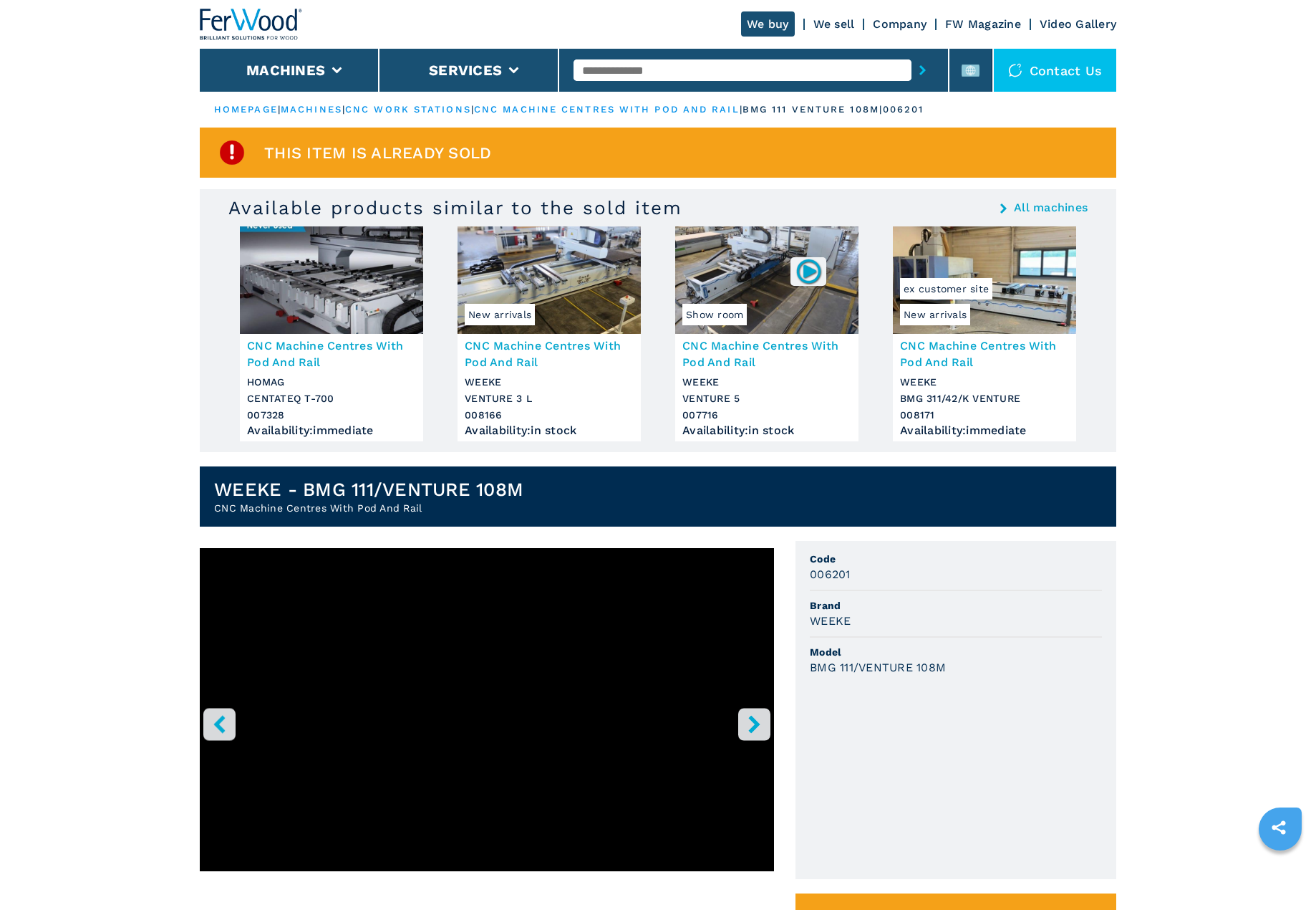
click at [823, 572] on h3 "006201" at bounding box center [830, 574] width 40 height 17
click at [825, 573] on h3 "006201" at bounding box center [830, 574] width 40 height 17
click at [291, 71] on button "Machines" at bounding box center [286, 71] width 79 height 17
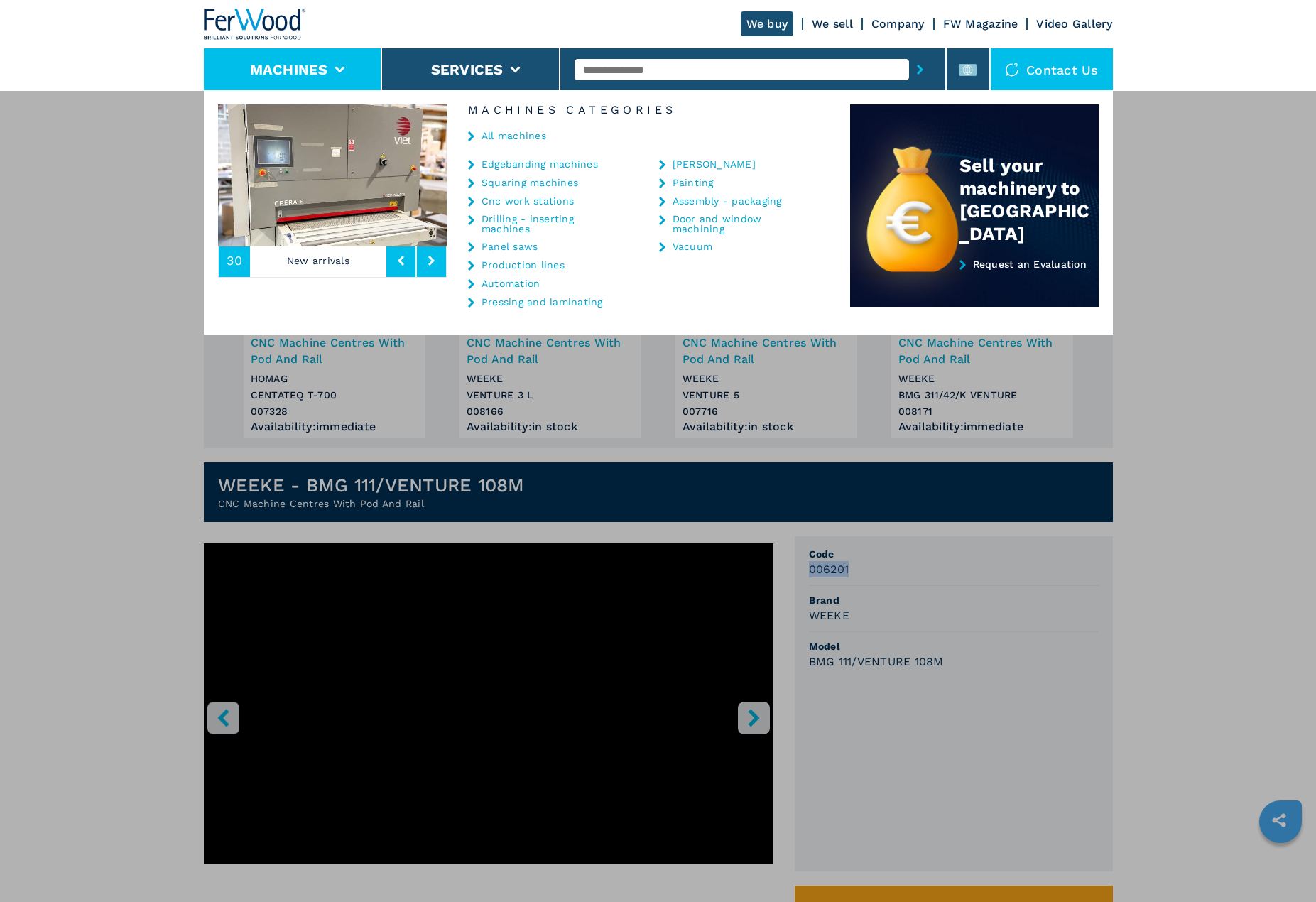
click at [528, 159] on link "Edgebanding machines" at bounding box center [540, 164] width 116 height 10
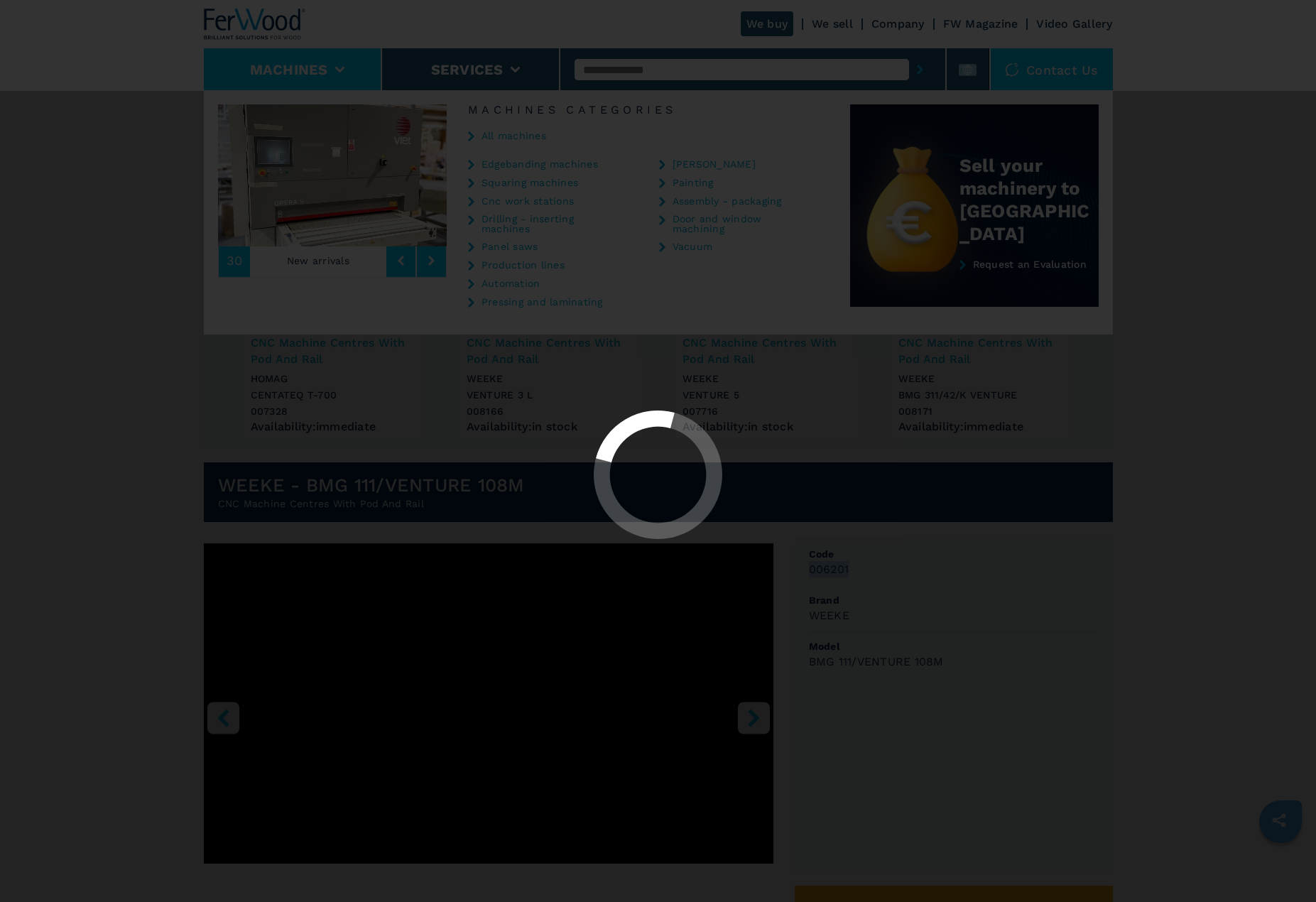
select select "**********"
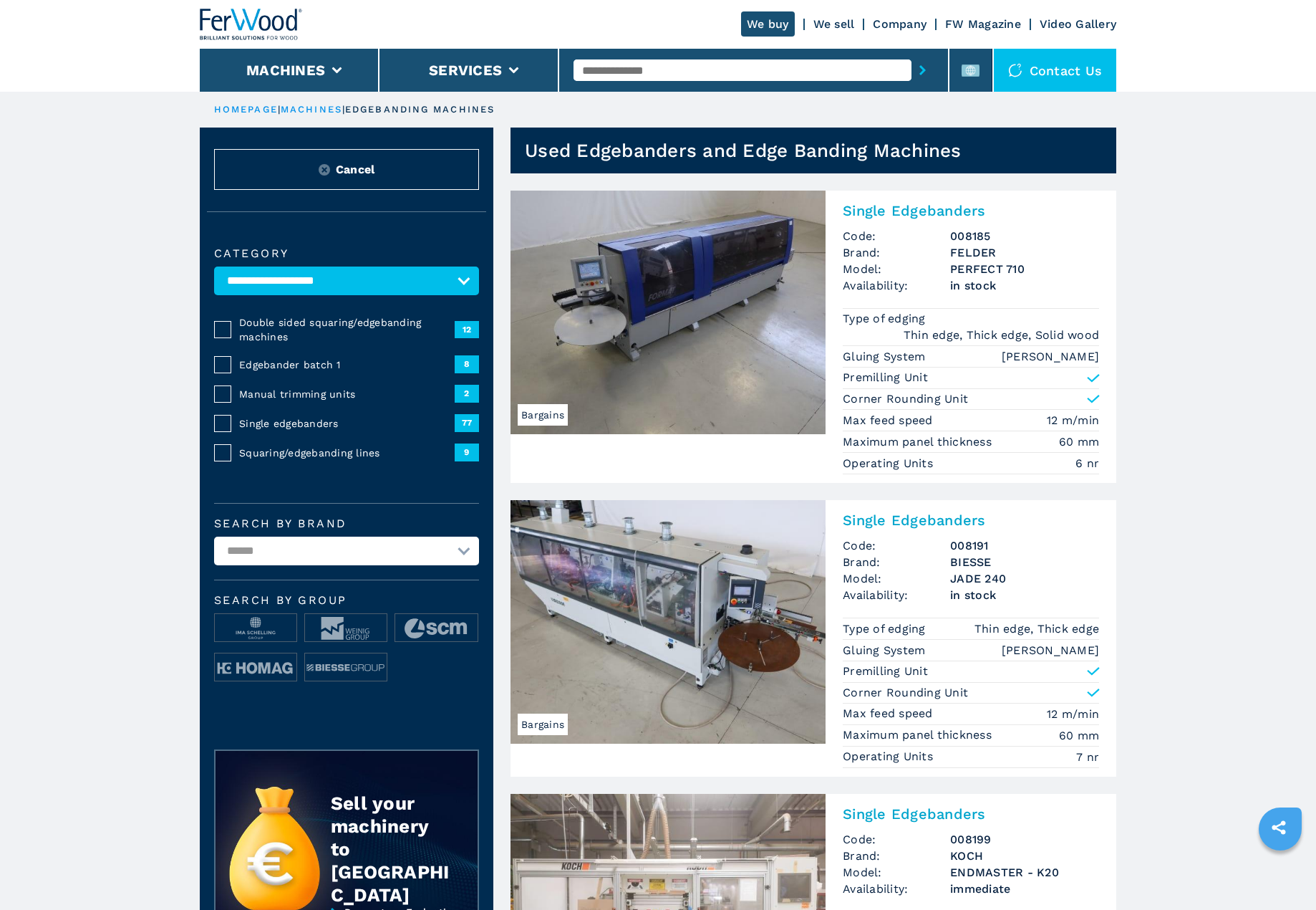
click at [917, 205] on h2 "Single Edgebanders" at bounding box center [971, 211] width 256 height 17
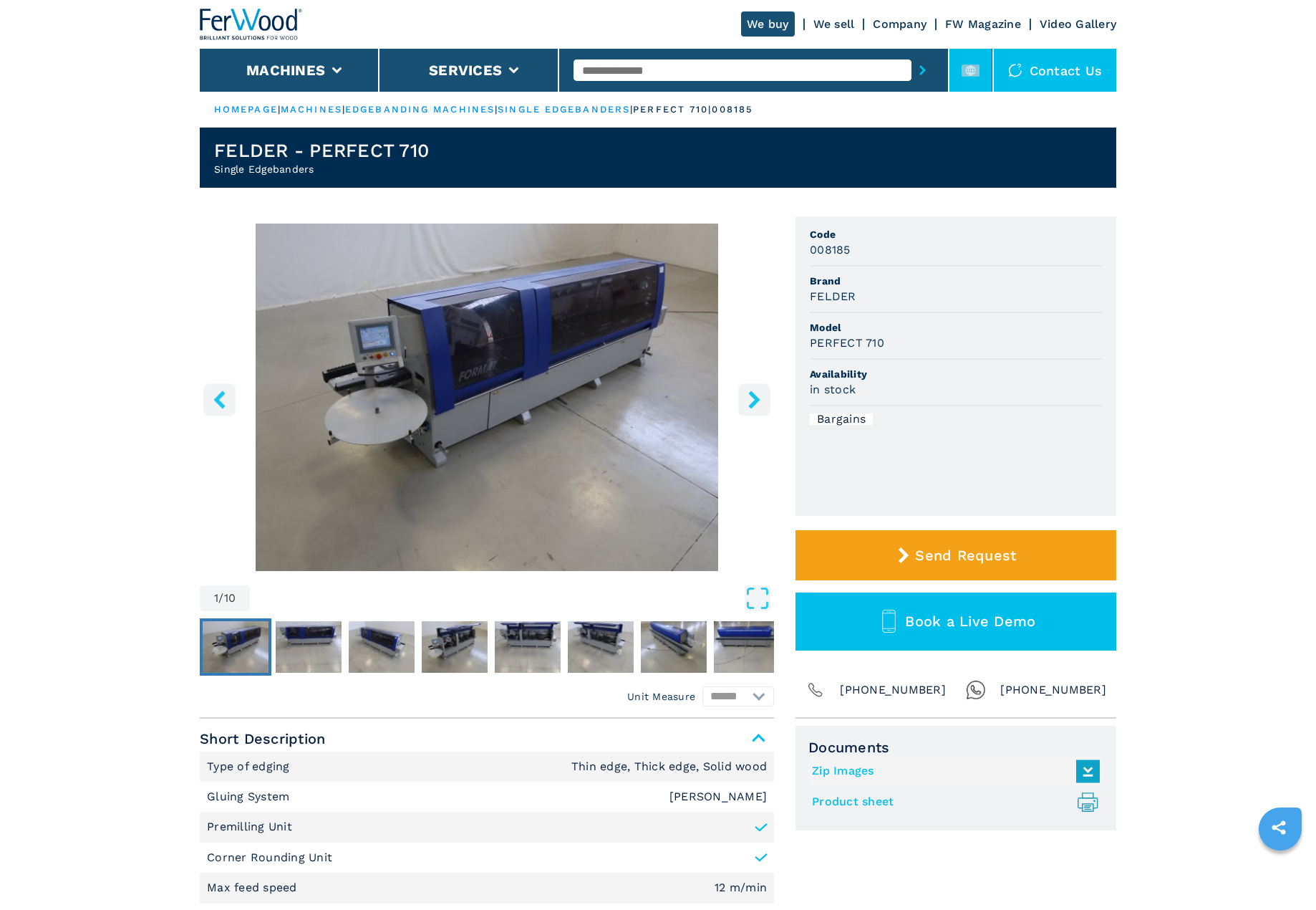
click at [969, 81] on li at bounding box center [971, 70] width 43 height 43
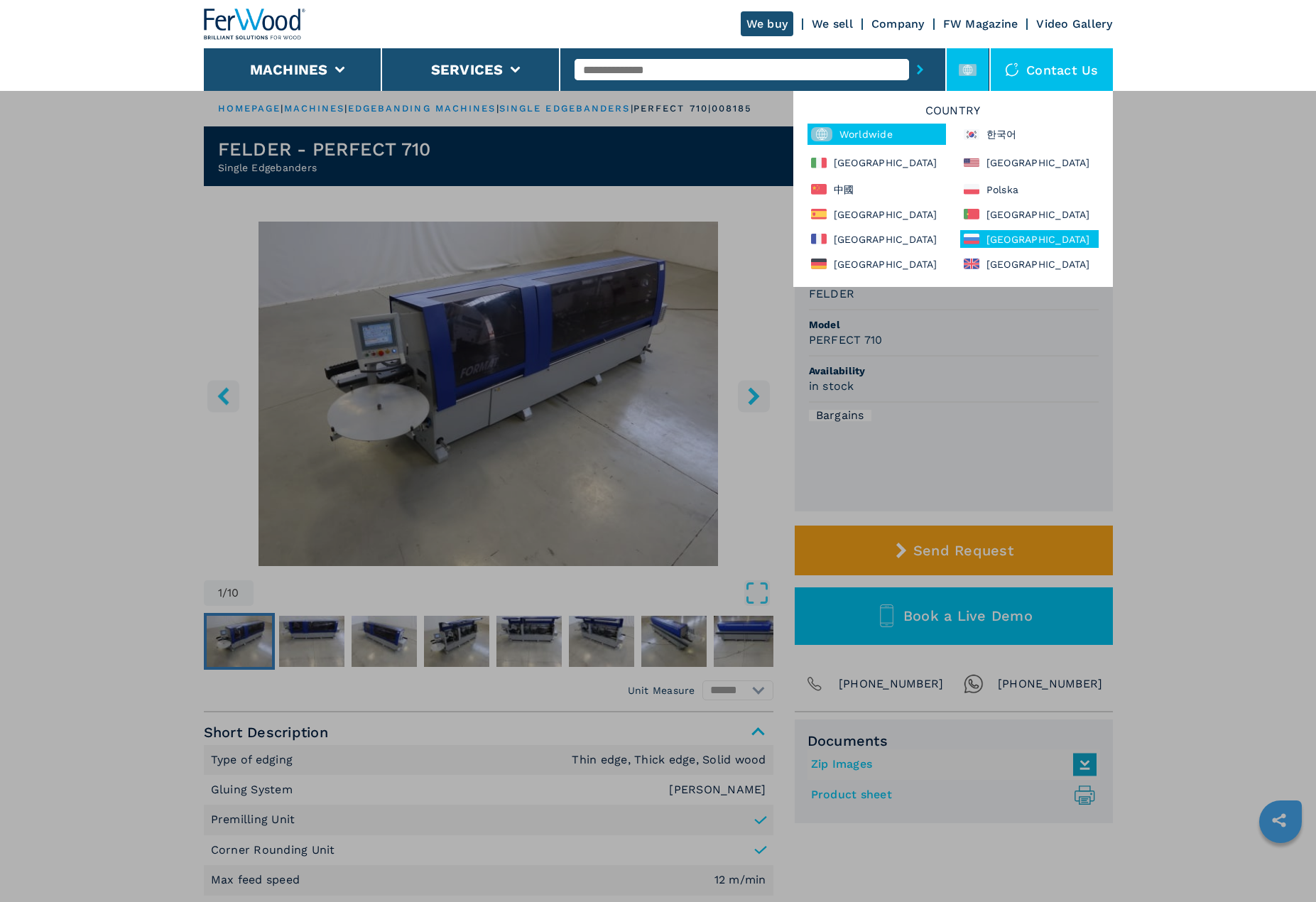
click at [1033, 239] on div "[GEOGRAPHIC_DATA]" at bounding box center [1030, 239] width 138 height 18
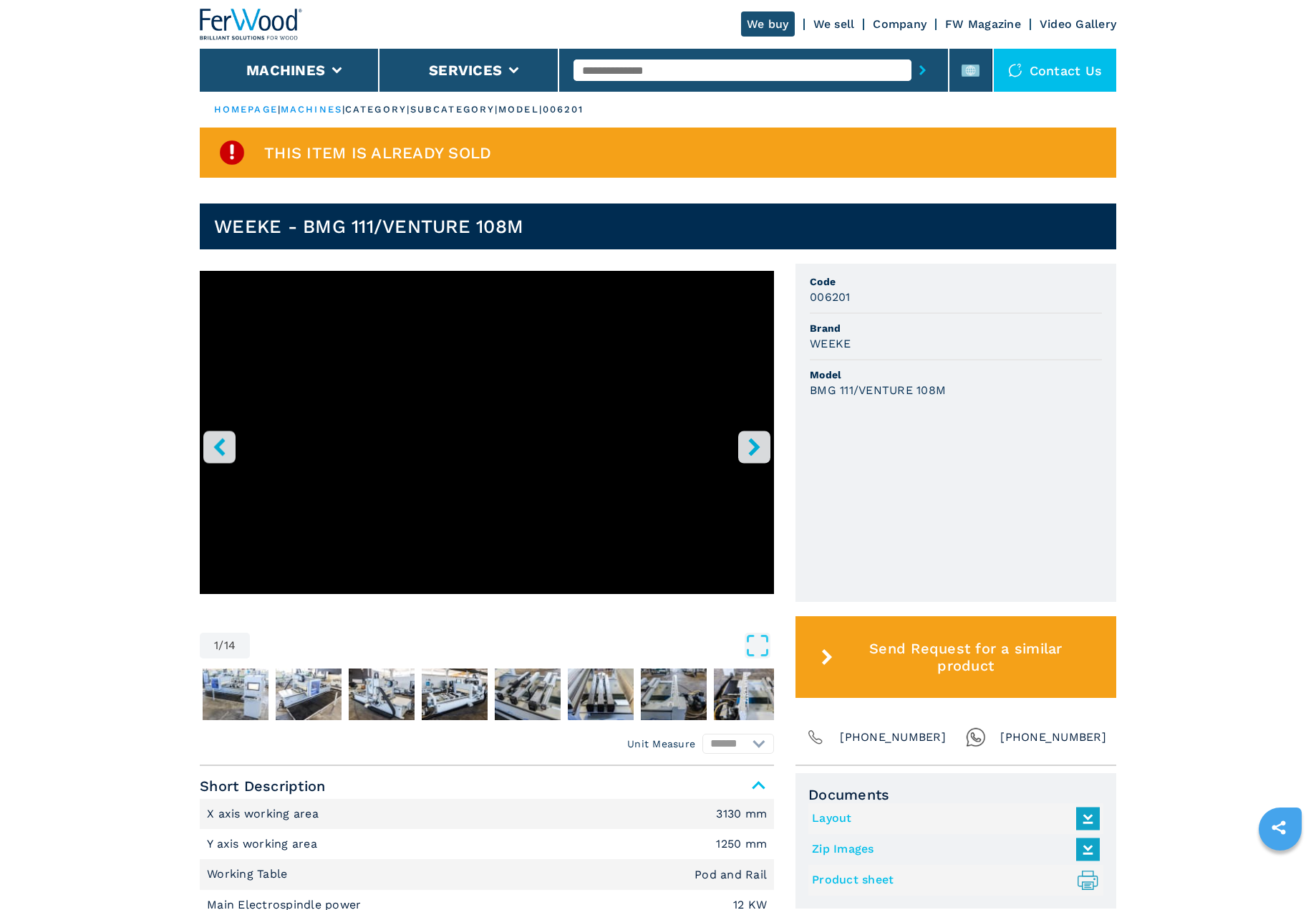
click at [676, 78] on input "text" at bounding box center [742, 70] width 337 height 21
paste input "******"
click at [833, 292] on h3 "006201" at bounding box center [830, 297] width 40 height 17
copy h3 "006201"
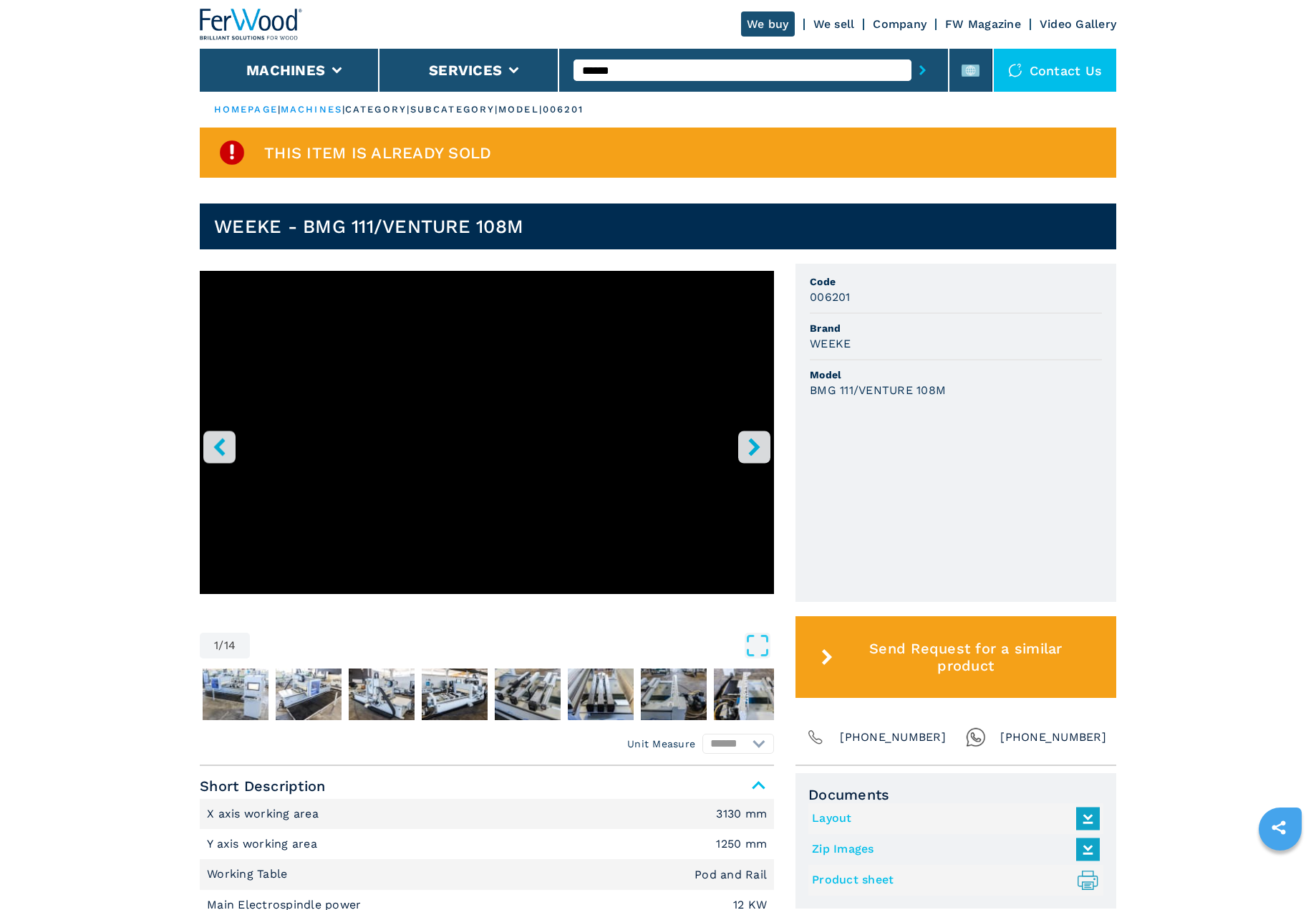
click at [623, 63] on input "******" at bounding box center [742, 70] width 337 height 21
paste input "text"
type input "******"
click at [911, 54] on button "submit-button" at bounding box center [923, 71] width 22 height 33
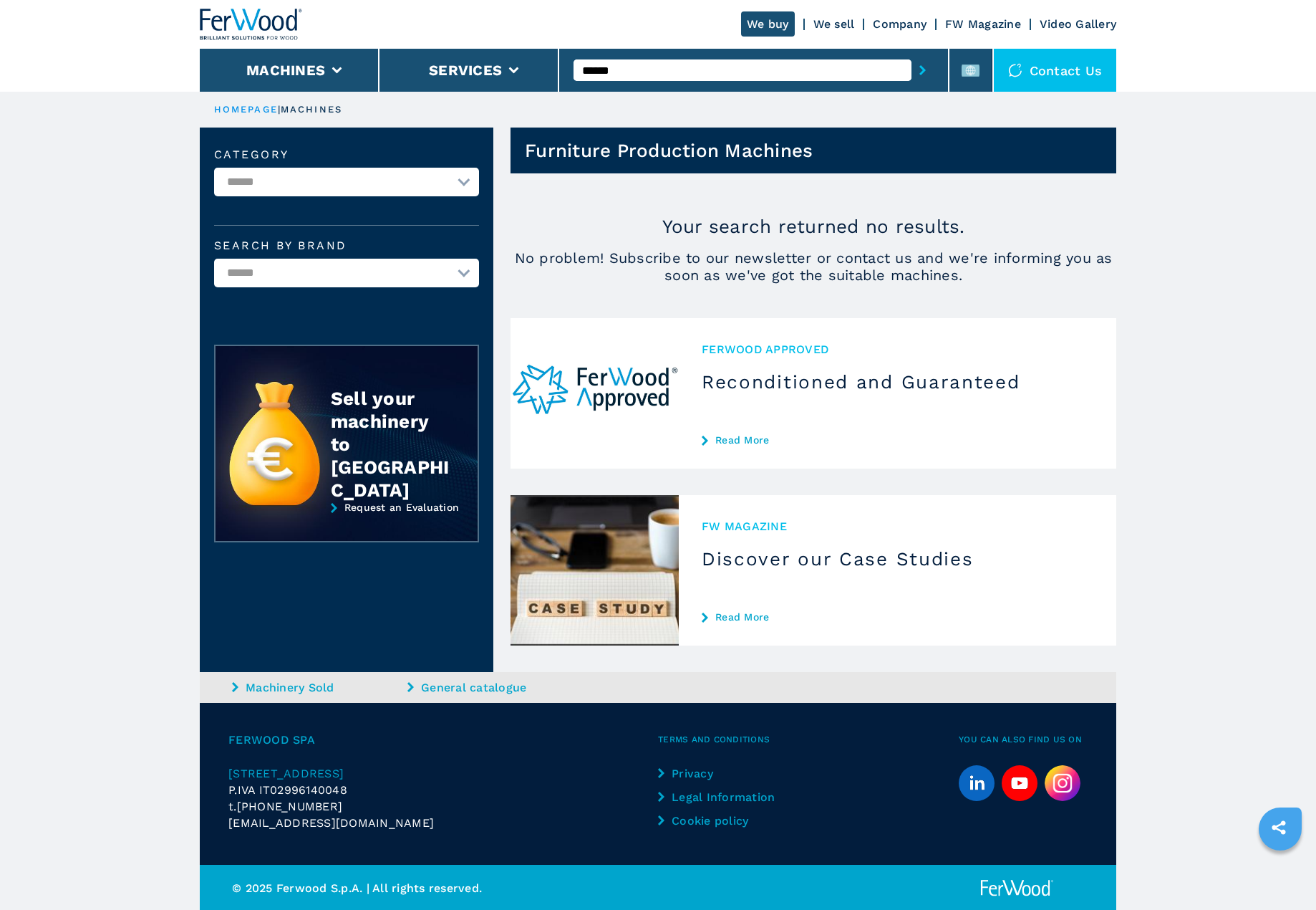
click at [888, 67] on input "******" at bounding box center [742, 70] width 337 height 21
type input "******"
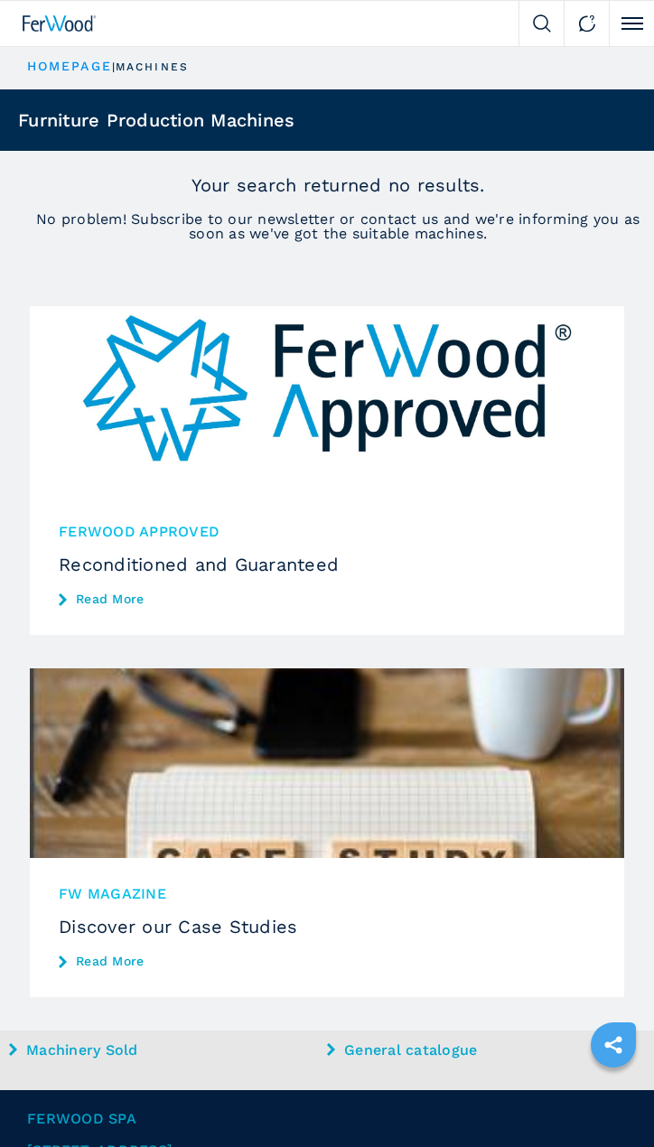
click at [142, 205] on div "Your search returned no results. No problem! Subscribe to our newsletter or con…" at bounding box center [338, 206] width 632 height 69
click at [1, 171] on section "Your search returned no results. No problem! Subscribe to our newsletter or con…" at bounding box center [327, 207] width 654 height 112
click at [0, 169] on section "Your search returned no results. No problem! Subscribe to our newsletter or con…" at bounding box center [327, 207] width 654 height 112
click at [0, 165] on section "Your search returned no results. No problem! Subscribe to our newsletter or con…" at bounding box center [327, 207] width 654 height 112
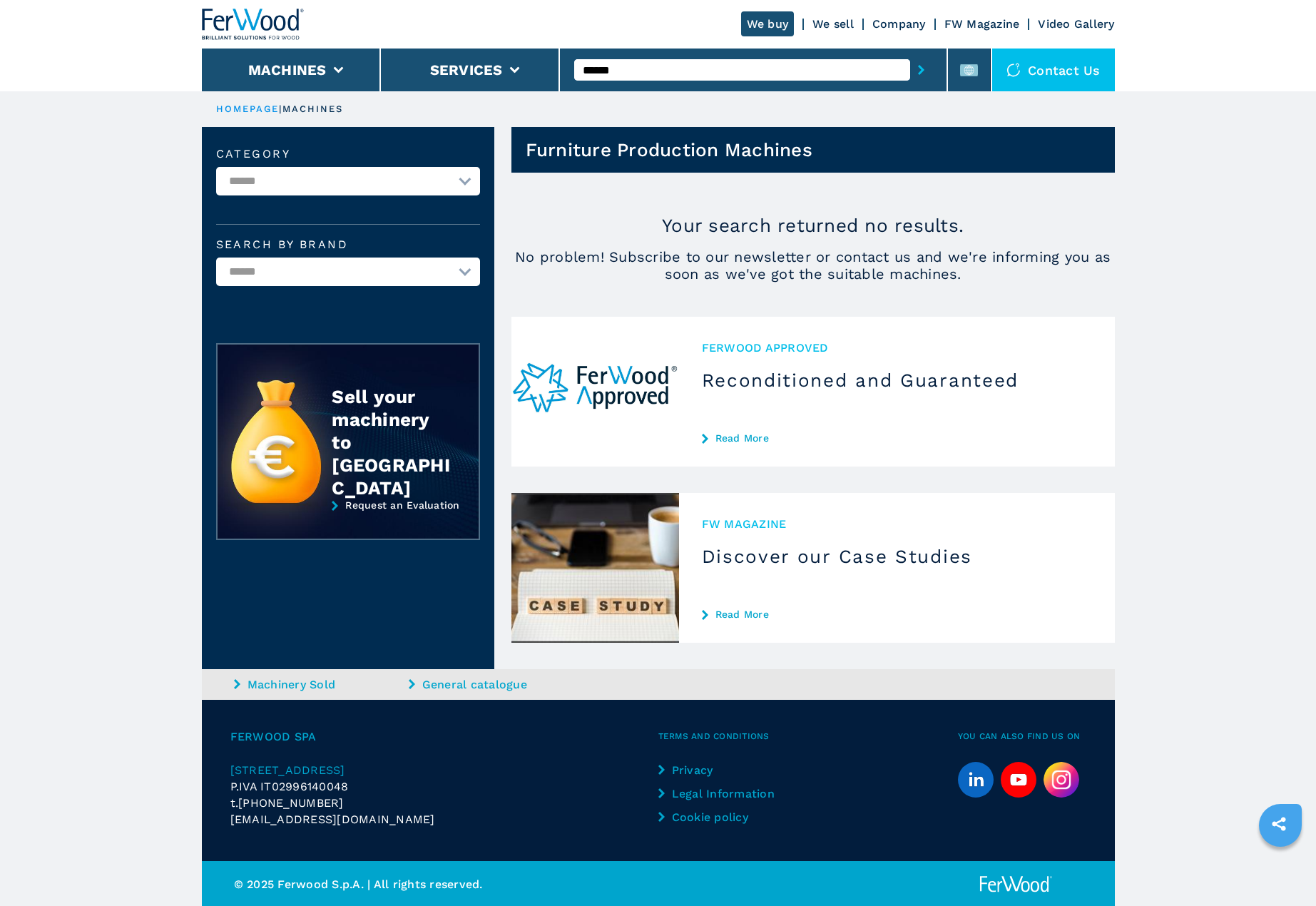
click at [696, 73] on input "******" at bounding box center [742, 70] width 336 height 21
click at [709, 76] on input "******" at bounding box center [742, 70] width 336 height 21
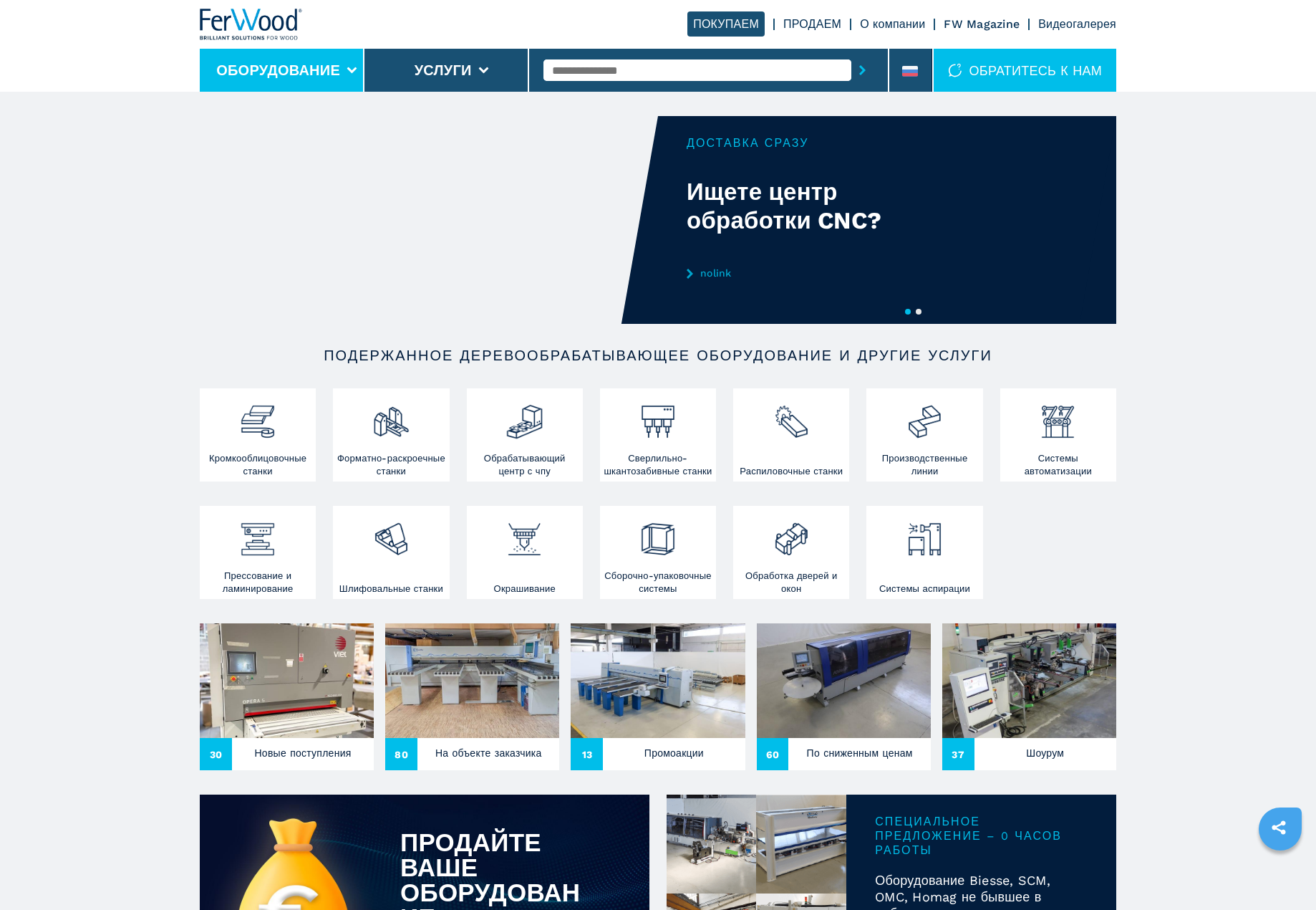
click at [245, 62] on button "Оборудование" at bounding box center [278, 71] width 124 height 17
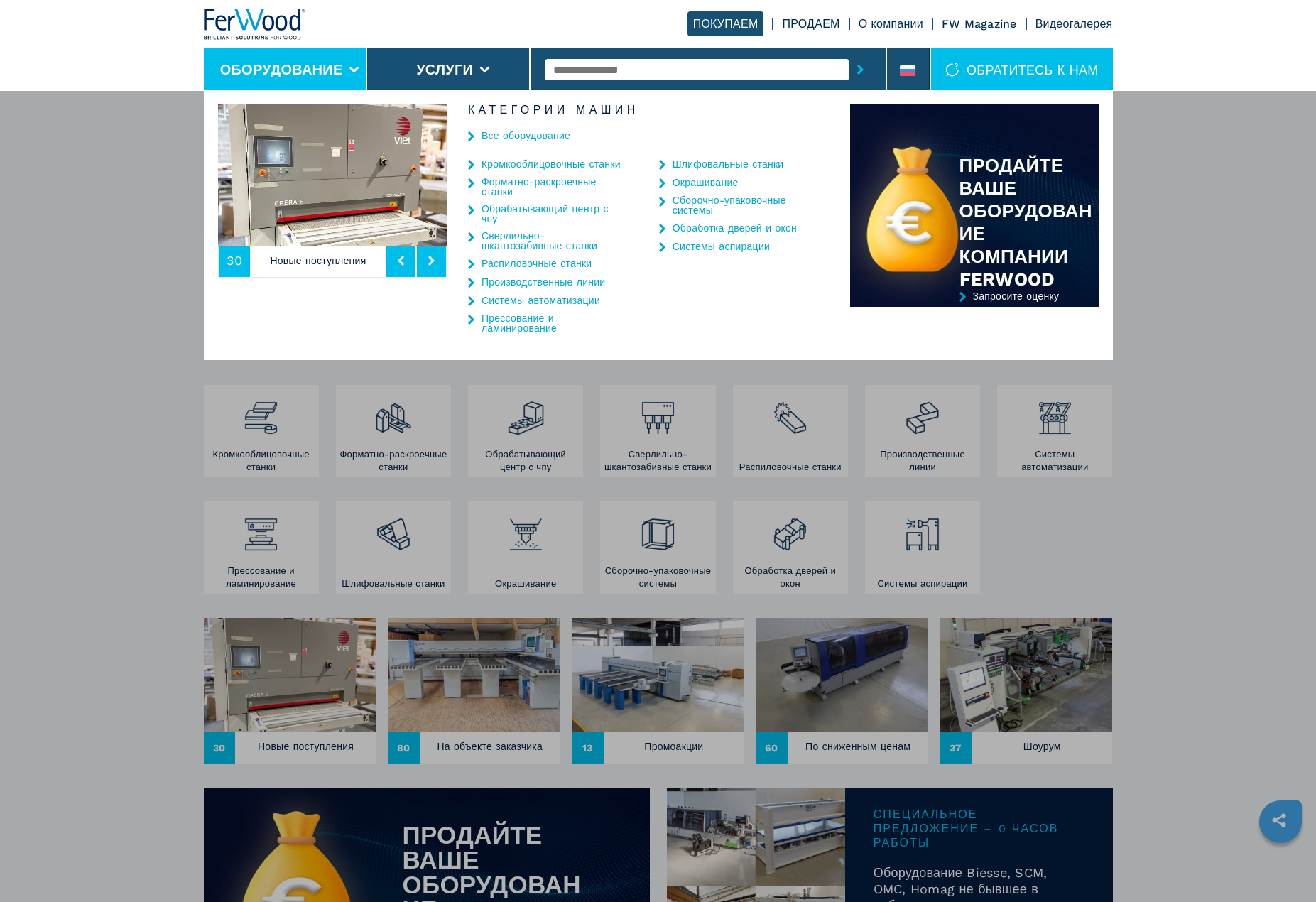
click at [529, 135] on link "Все оборудование" at bounding box center [525, 135] width 89 height 10
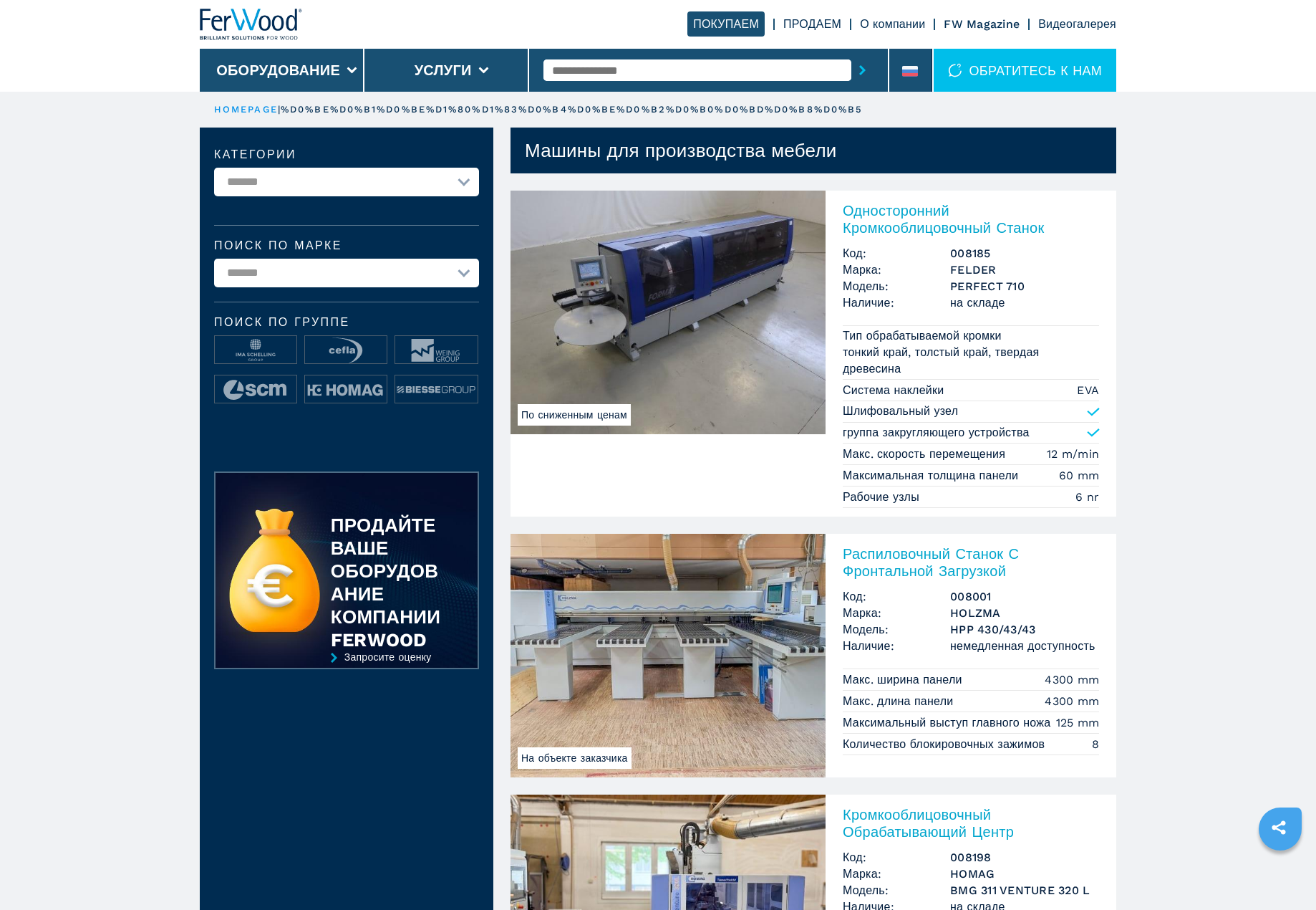
click at [919, 217] on h2 "Односторонний Кромкооблицовочный Станок" at bounding box center [971, 219] width 256 height 34
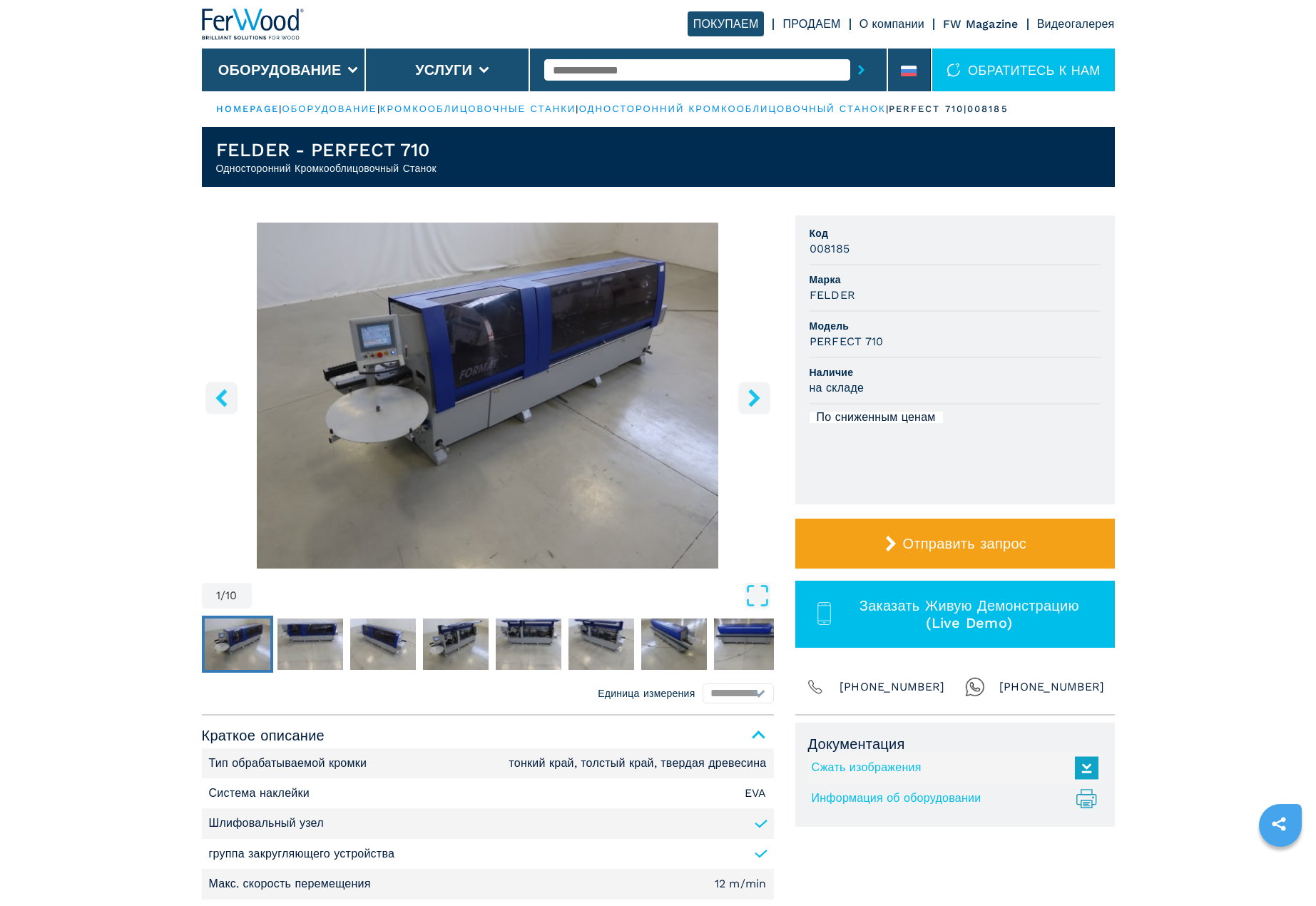
click at [848, 248] on h3 "008185" at bounding box center [829, 248] width 40 height 17
copy h3 "008185"
click at [780, 75] on input "text" at bounding box center [697, 70] width 306 height 21
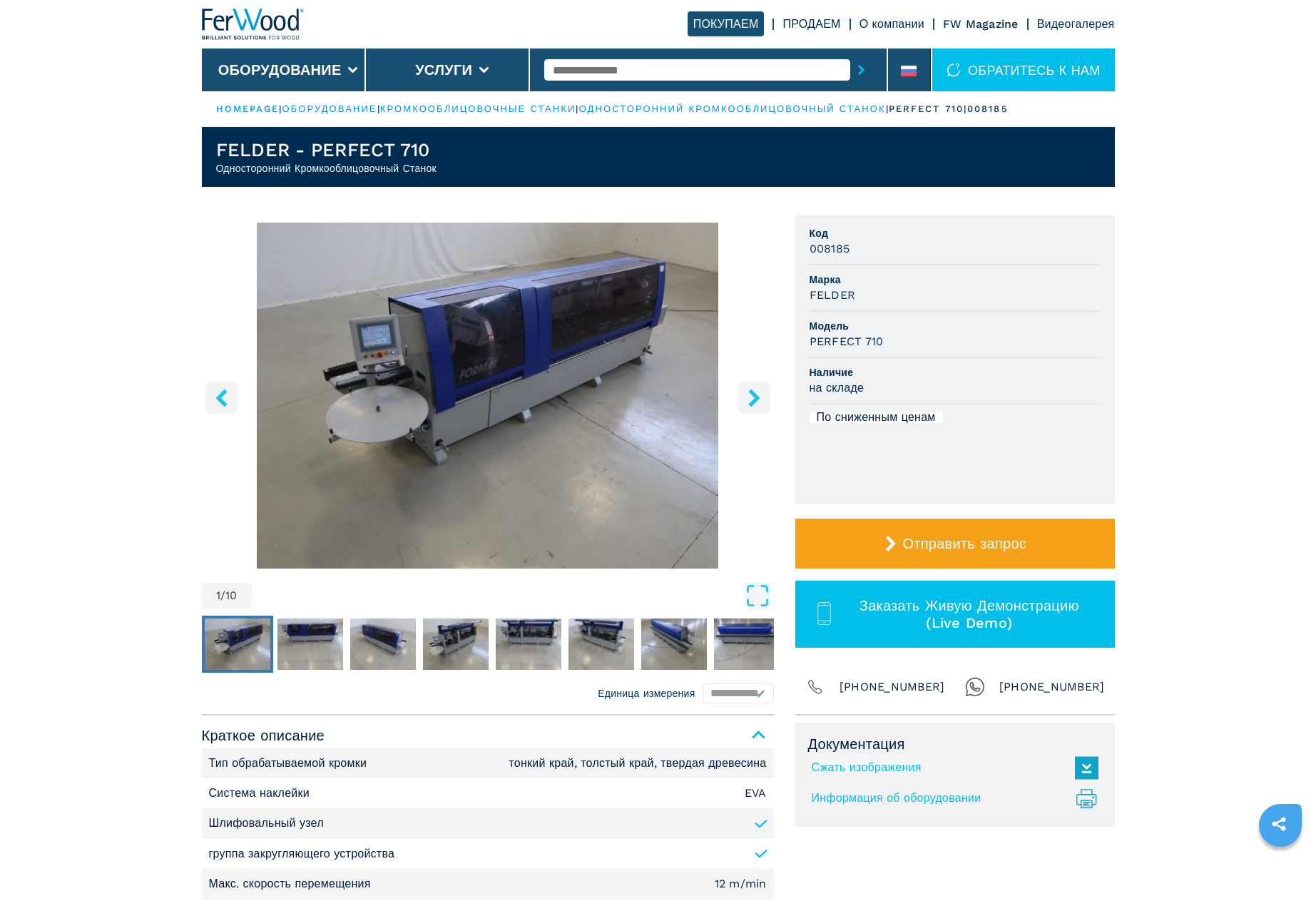
paste input "******"
type input "******"
click at [850, 54] on button "submit-button" at bounding box center [861, 70] width 22 height 33
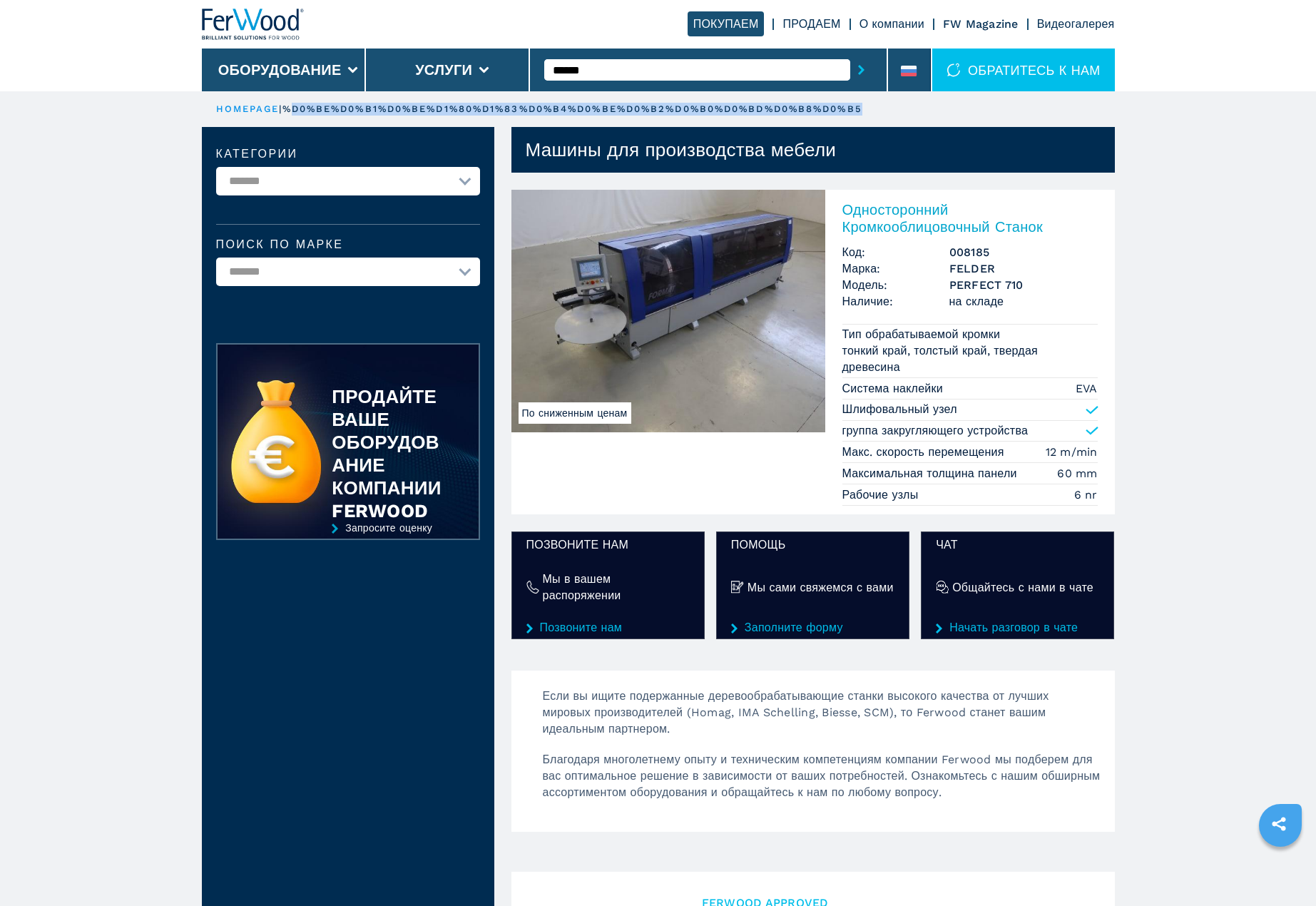
drag, startPoint x: 303, startPoint y: 105, endPoint x: 976, endPoint y: 109, distance: 673.0
click at [976, 109] on ul "HOMEPAGE | %D0%BE%D0%B1%D0%BE%D1%80%D1%83%D0%B4%D0%BE%D0%B2%D0%B0%D0%BD%D0%B8%D…" at bounding box center [658, 109] width 913 height 36
click at [979, 107] on ul "HOMEPAGE | %D0%BE%D0%B1%D0%BE%D1%80%D1%83%D0%B4%D0%BE%D0%B2%D0%B0%D0%BD%D0%B8%D…" at bounding box center [658, 109] width 913 height 36
click at [905, 223] on h2 "Односторонний Кромкооблицовочный Станок" at bounding box center [969, 218] width 255 height 34
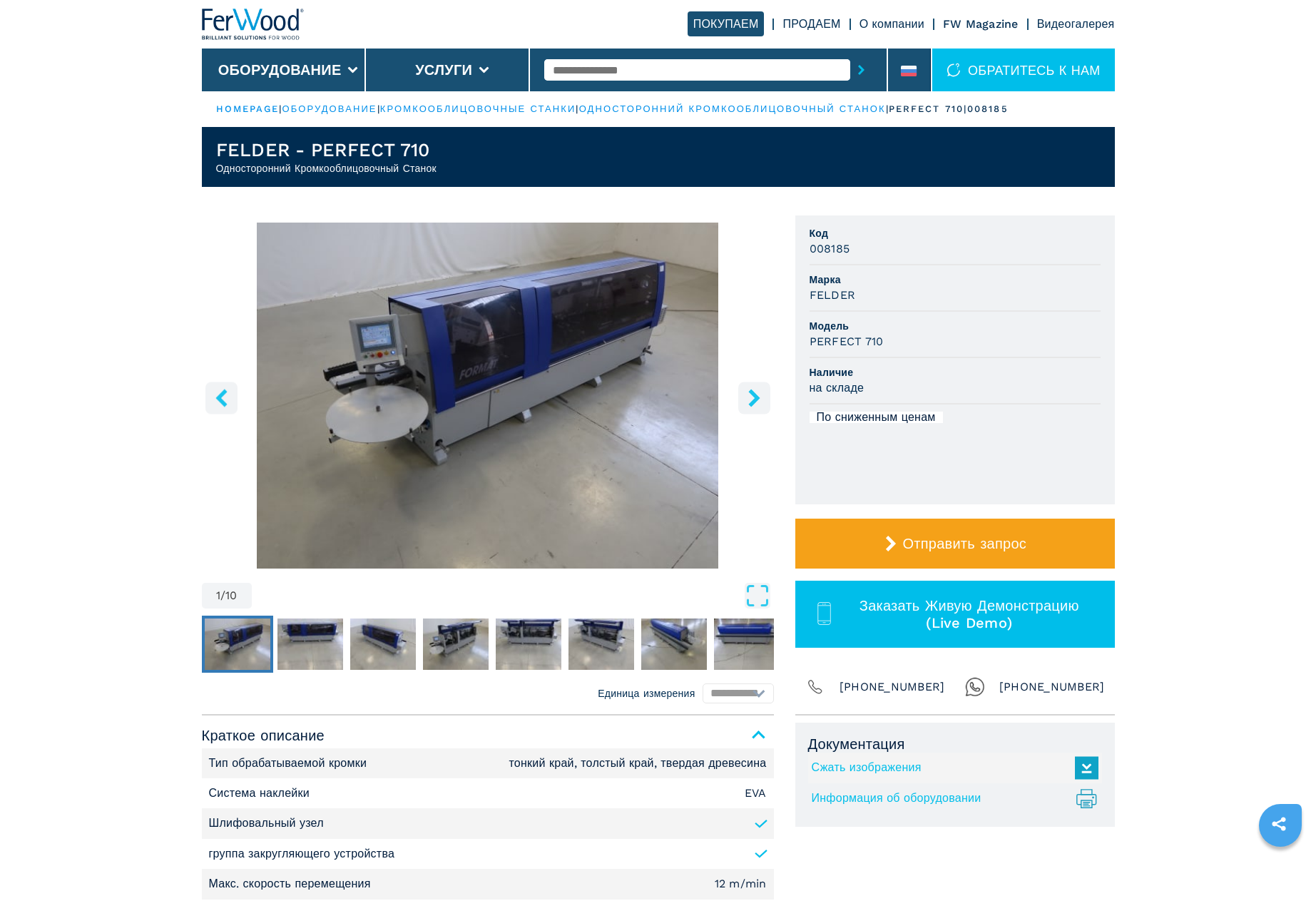
click at [921, 71] on li at bounding box center [909, 70] width 43 height 43
